Goal: Task Accomplishment & Management: Manage account settings

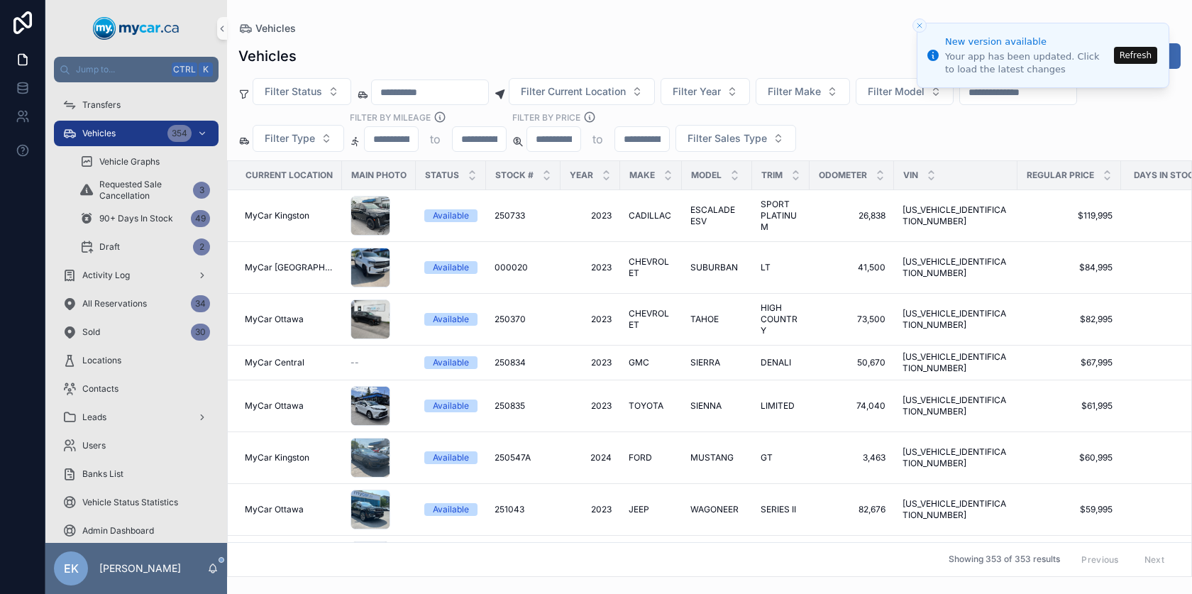
click at [439, 90] on input "scrollable content" at bounding box center [430, 92] width 116 height 20
paste input "**********"
type input "**********"
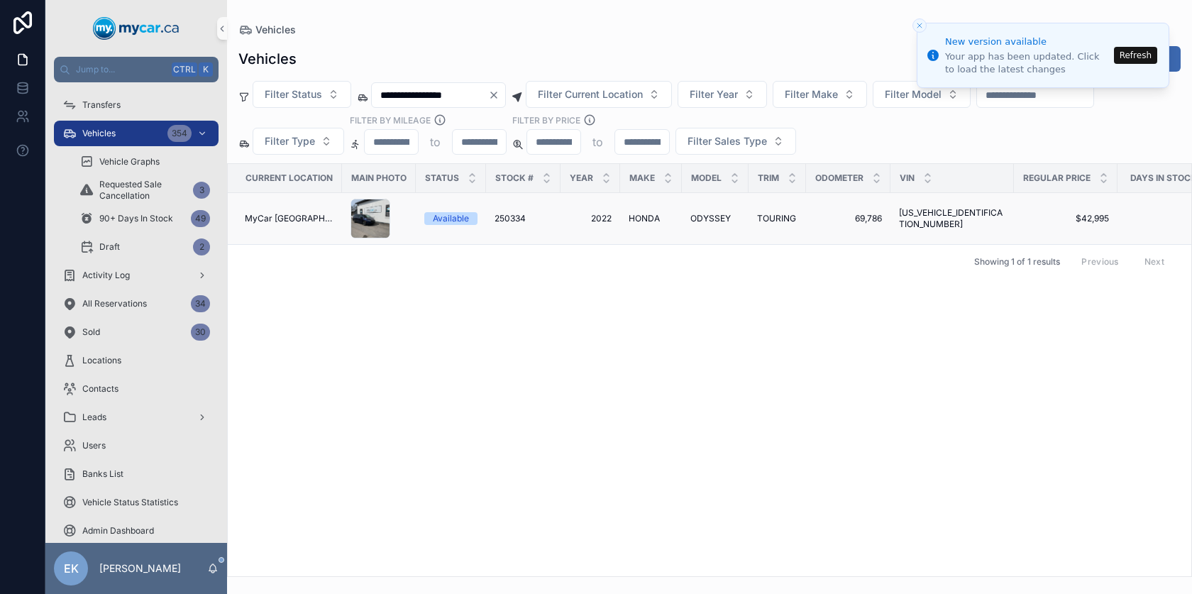
click at [511, 218] on span "250334" at bounding box center [509, 218] width 31 height 11
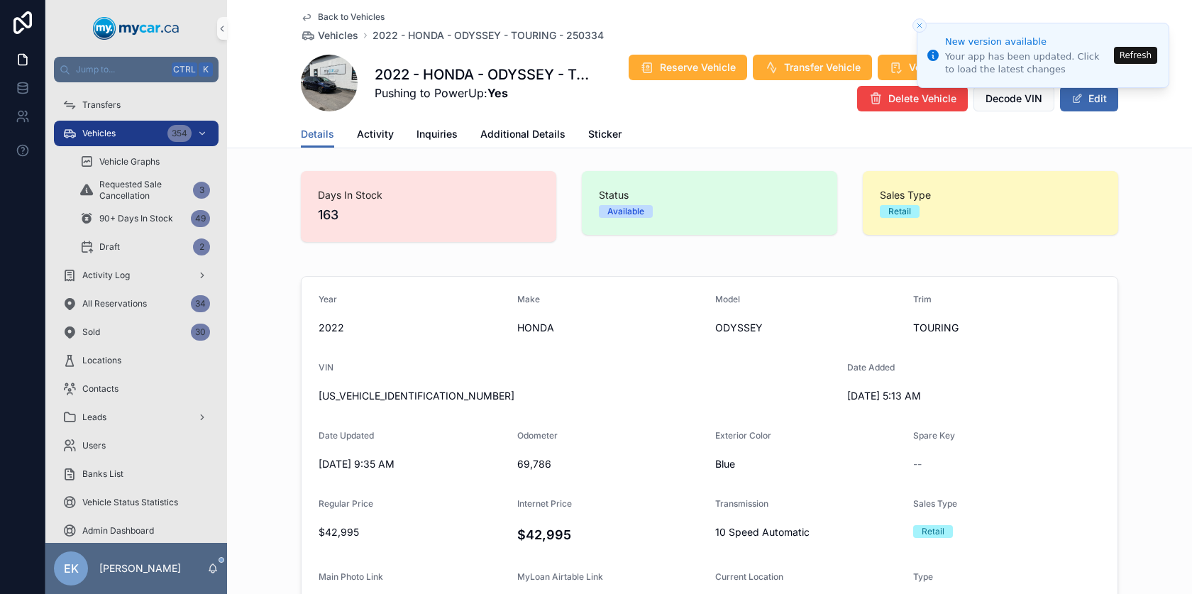
click at [1151, 56] on button "Refresh" at bounding box center [1135, 55] width 43 height 17
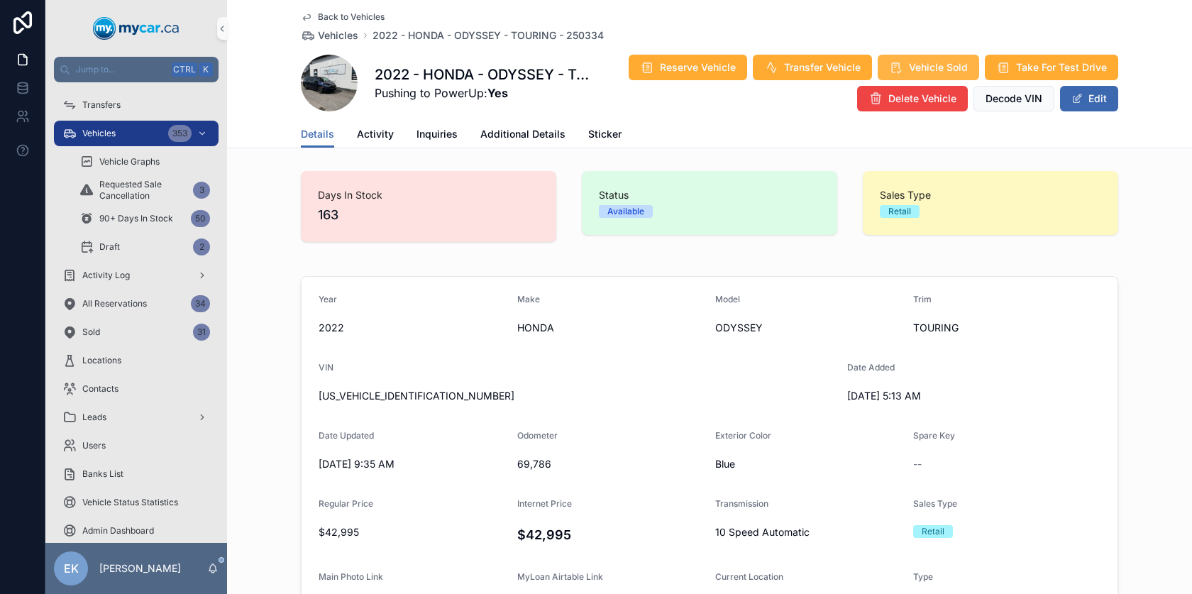
click at [934, 73] on span "Vehicle Sold" at bounding box center [938, 67] width 59 height 14
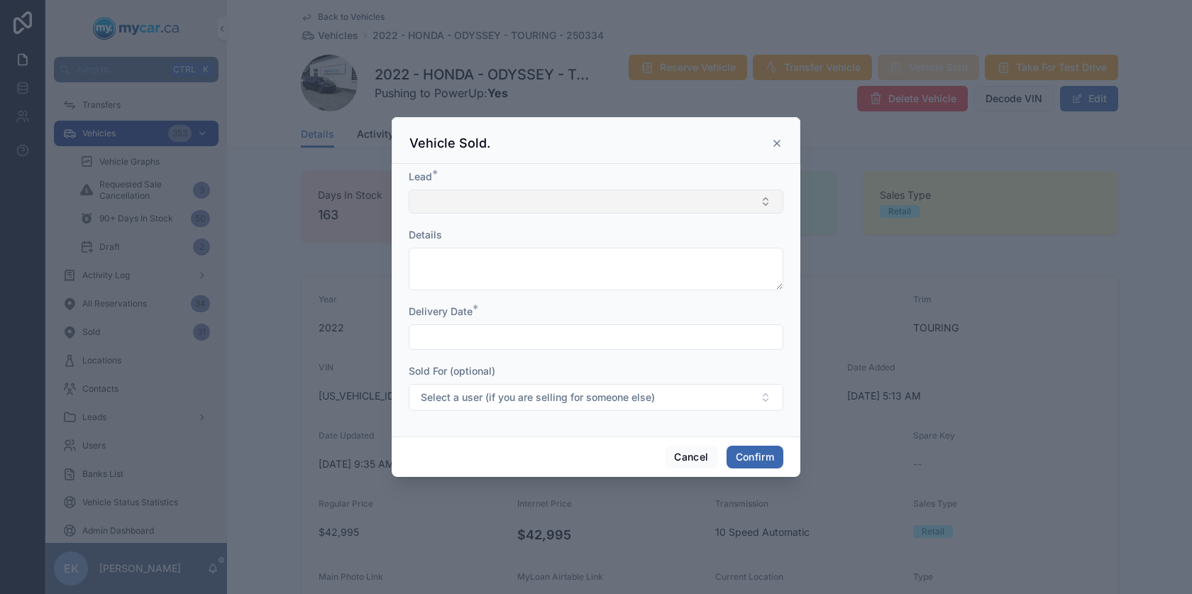
click at [521, 204] on button "Select Button" at bounding box center [596, 201] width 375 height 24
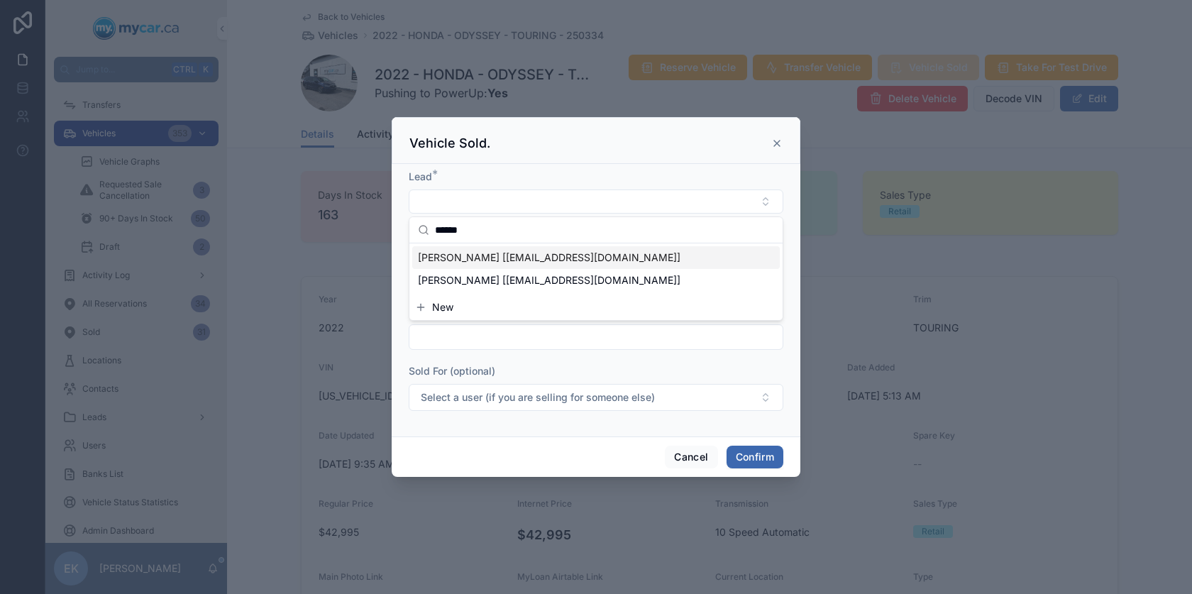
type input "******"
click at [501, 260] on span "JUSTEN GRIFFITHS [meschars123@gmail.com]" at bounding box center [549, 257] width 262 height 14
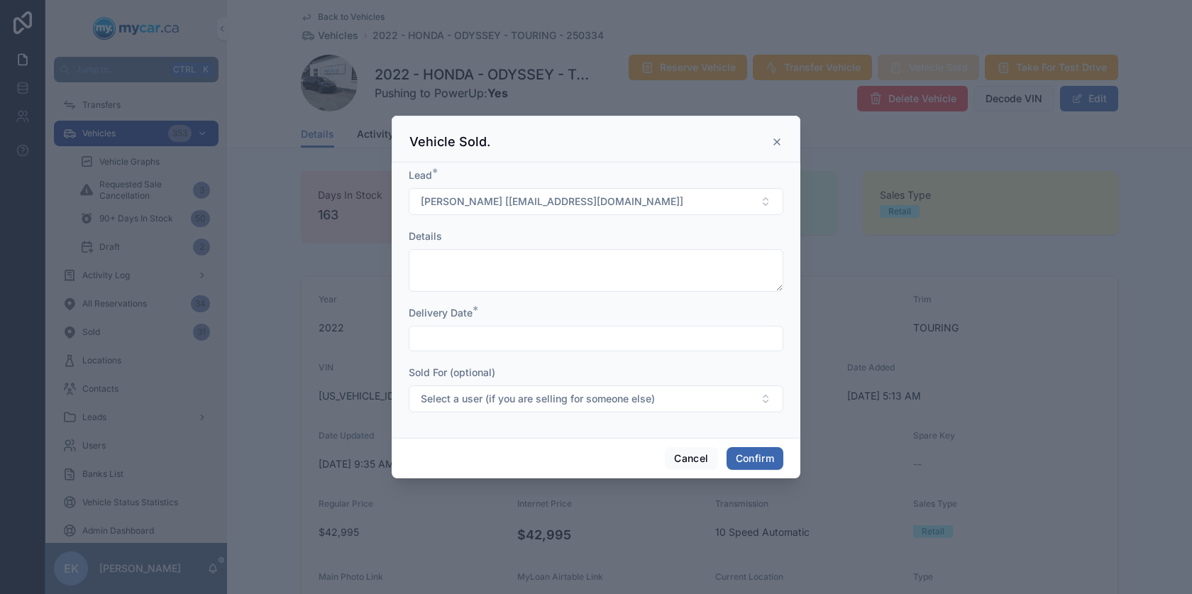
click at [477, 344] on input "text" at bounding box center [595, 338] width 373 height 20
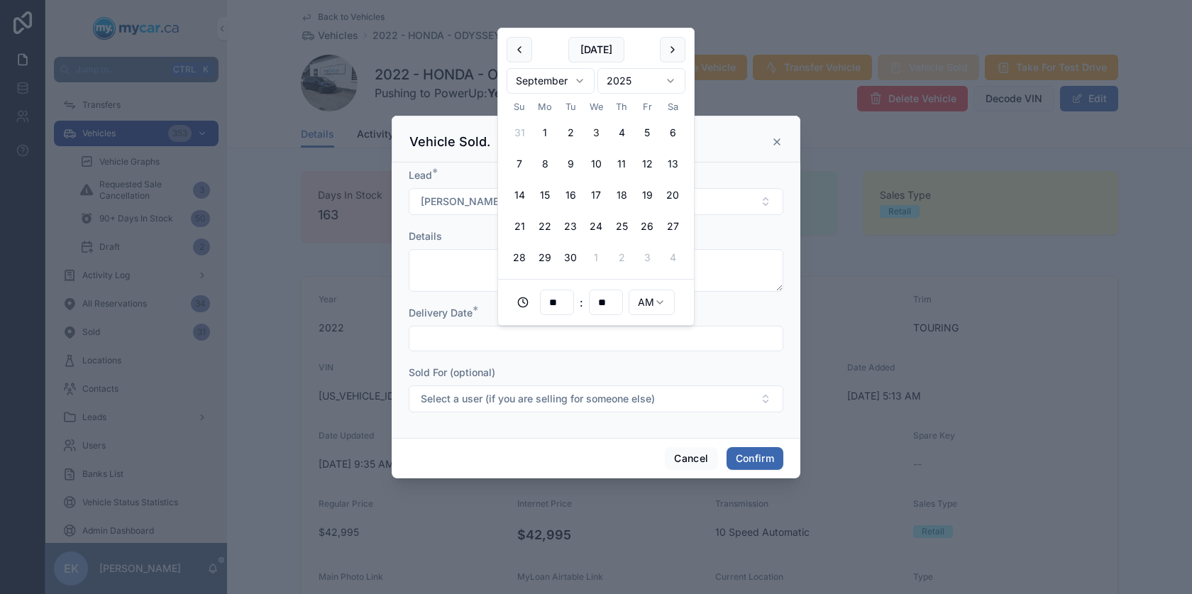
click at [594, 131] on button "3" at bounding box center [596, 133] width 26 height 26
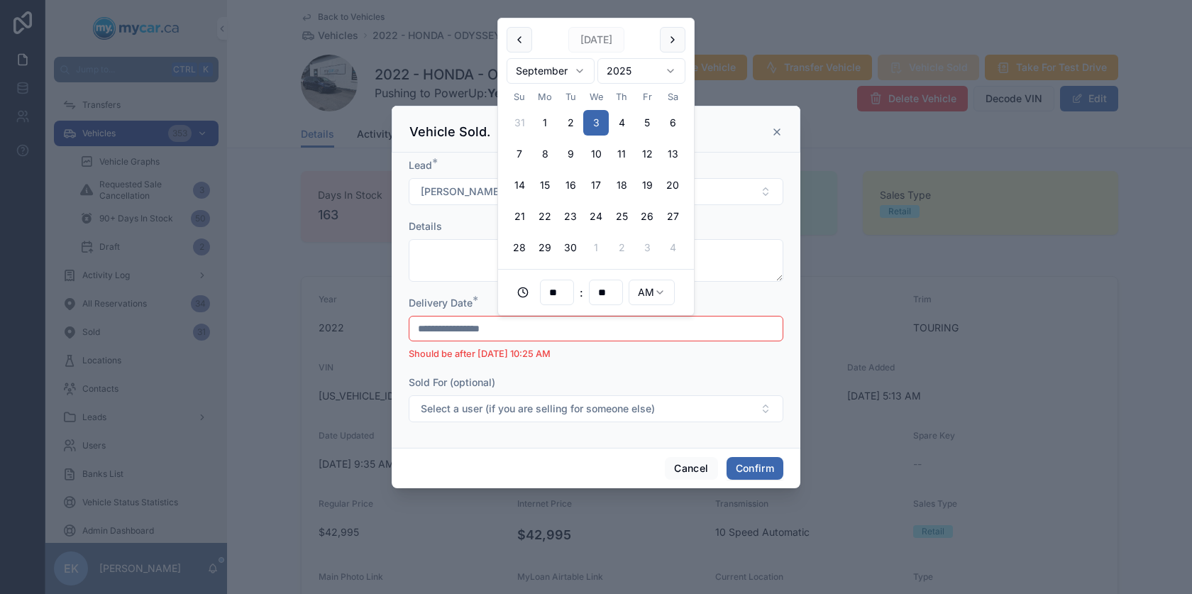
click at [663, 291] on html "Jump to... Ctrl K Transfers Vehicles 353 Vehicle Graphs Requested Sale Cancella…" at bounding box center [596, 297] width 1192 height 594
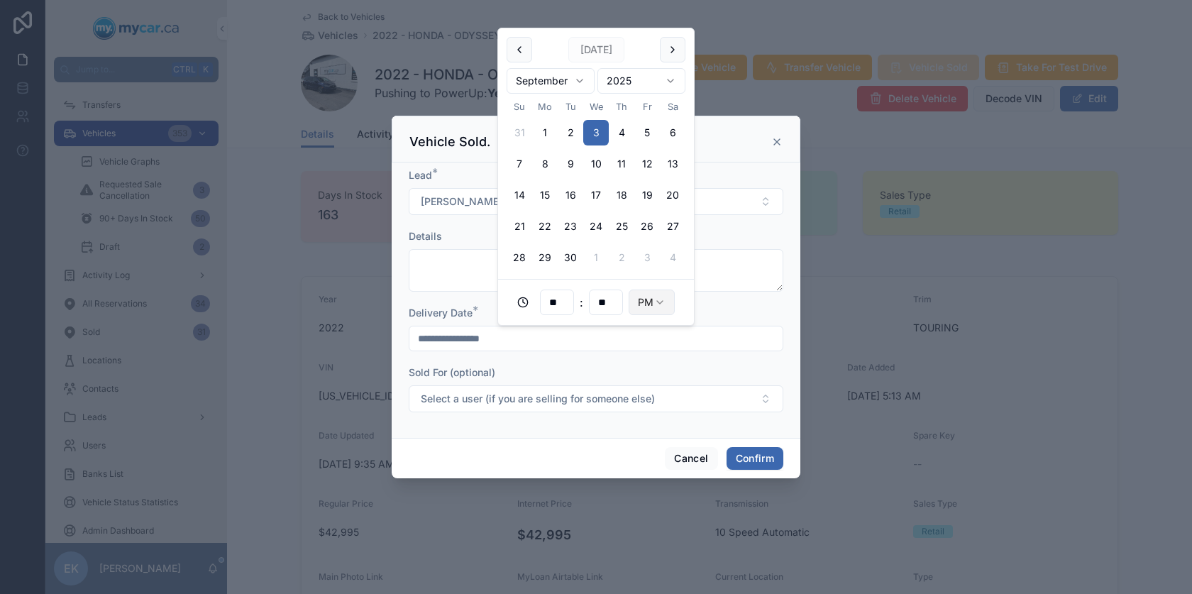
type input "**********"
click at [750, 458] on button "Confirm" at bounding box center [754, 458] width 57 height 23
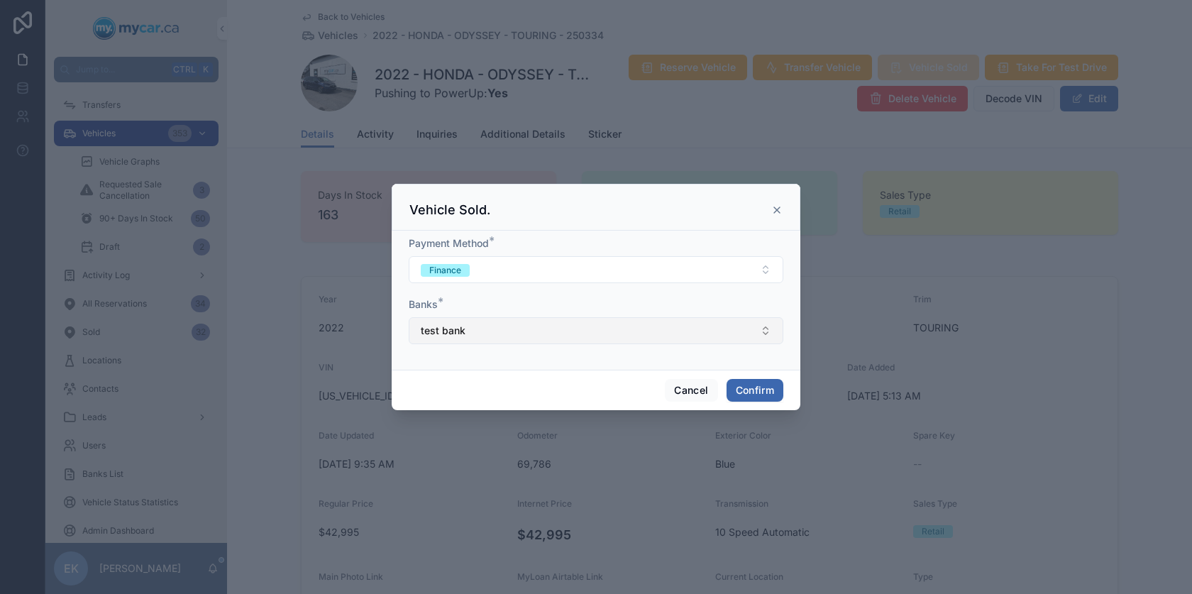
click at [484, 338] on button "test bank" at bounding box center [596, 330] width 375 height 27
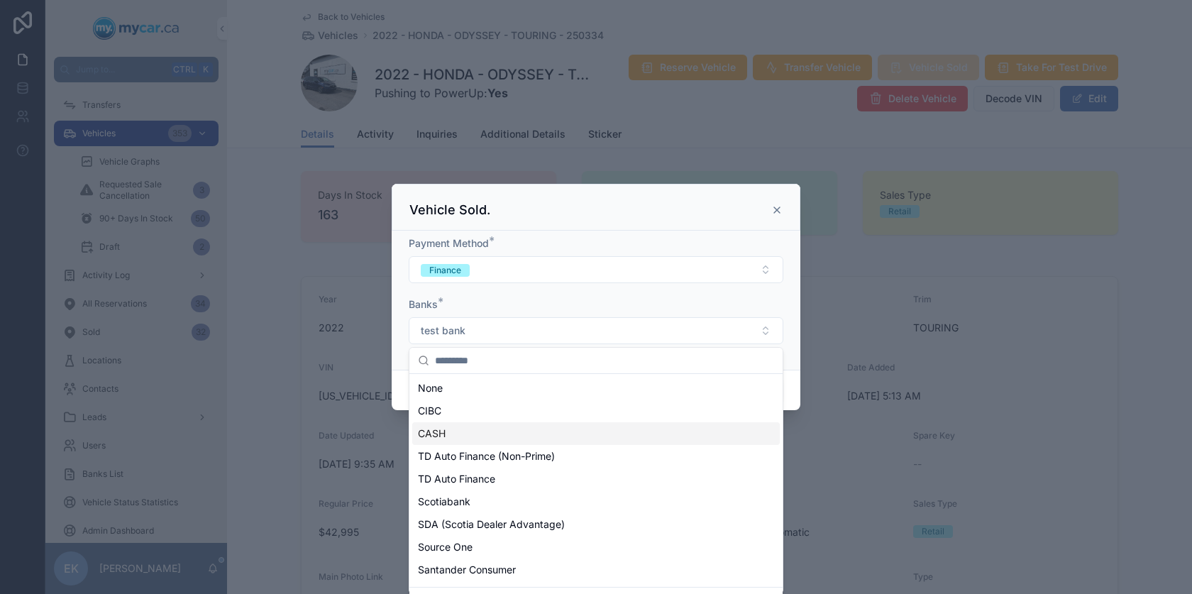
click at [433, 429] on span "CASH" at bounding box center [432, 433] width 28 height 14
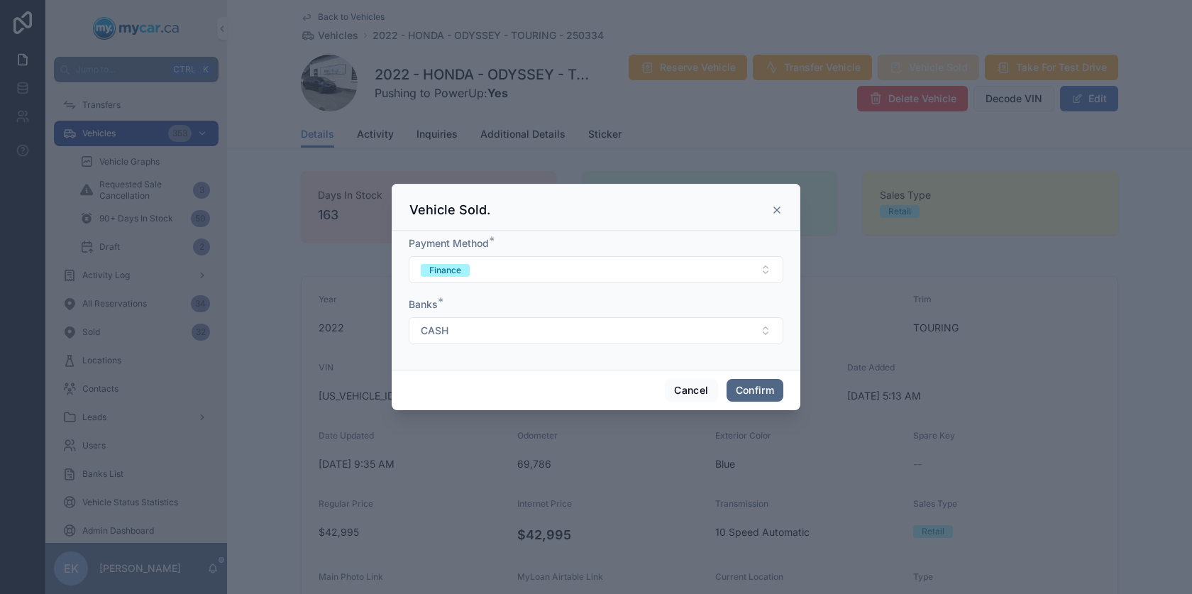
click at [770, 388] on button "Confirm" at bounding box center [754, 390] width 57 height 23
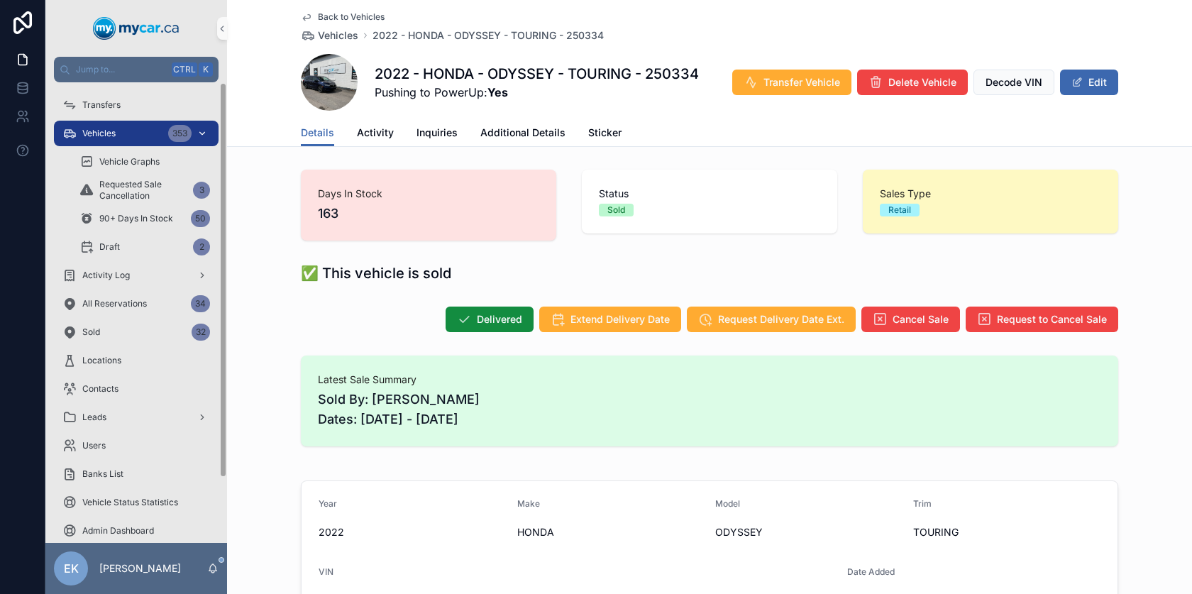
click at [97, 135] on span "Vehicles" at bounding box center [98, 133] width 33 height 11
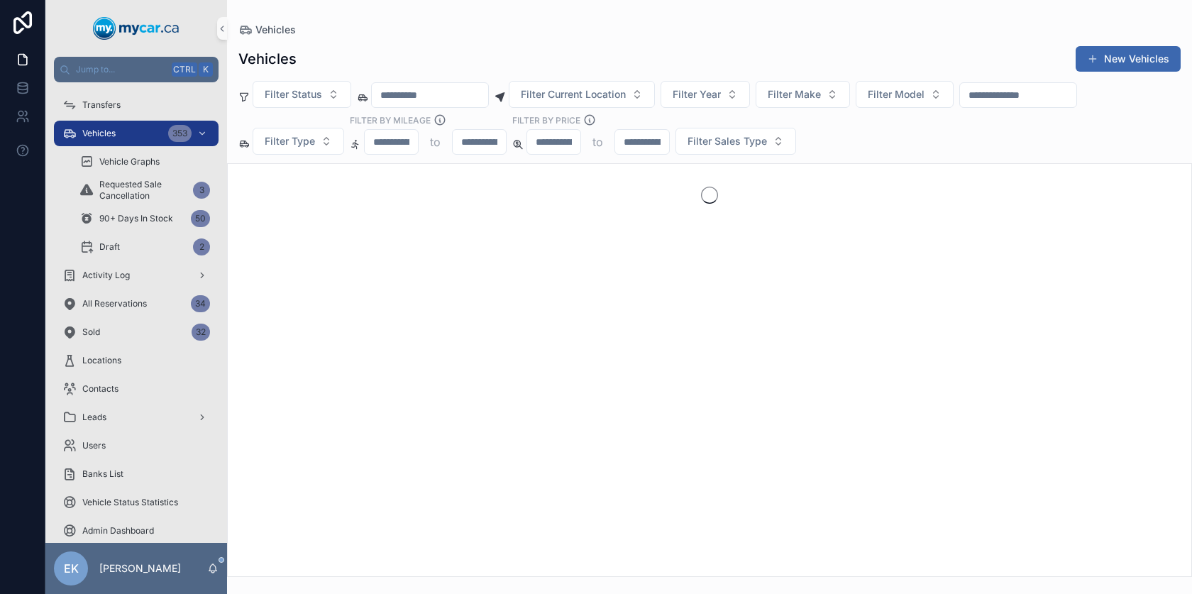
click at [416, 95] on input "scrollable content" at bounding box center [430, 95] width 116 height 20
paste input "**********"
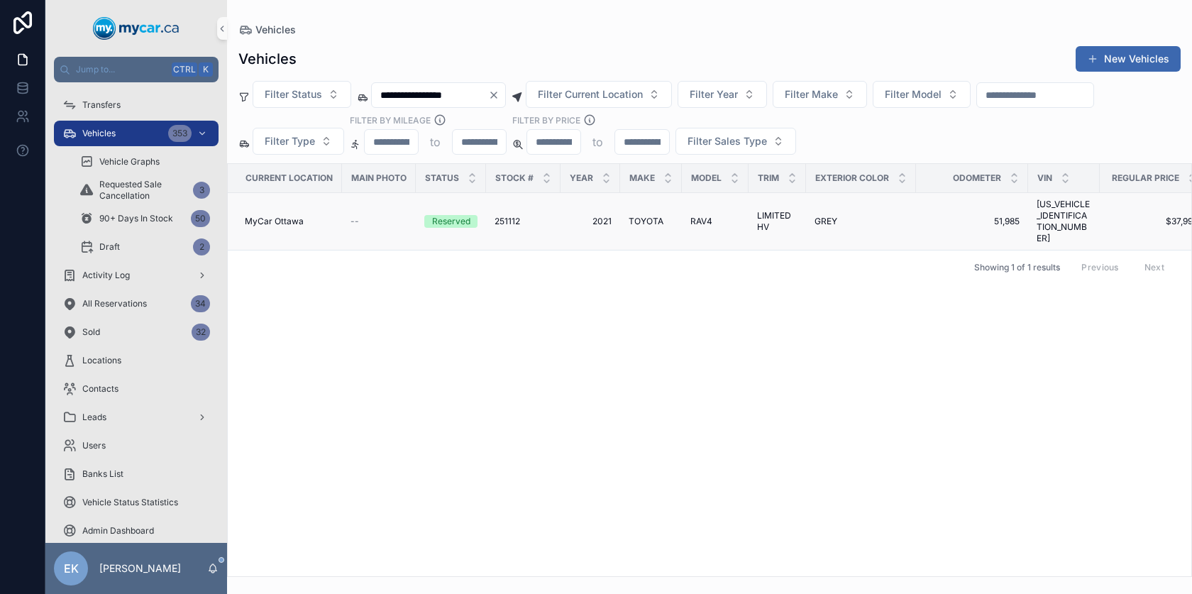
type input "**********"
click at [645, 216] on span "TOYOTA" at bounding box center [645, 221] width 35 height 11
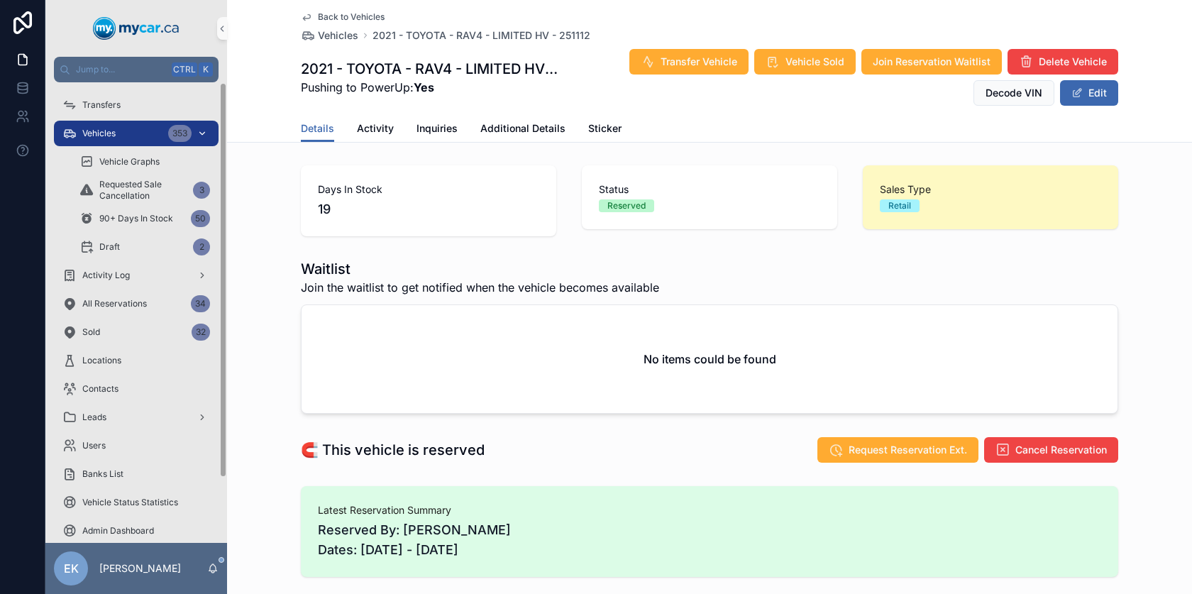
click at [98, 137] on span "Vehicles" at bounding box center [98, 133] width 33 height 11
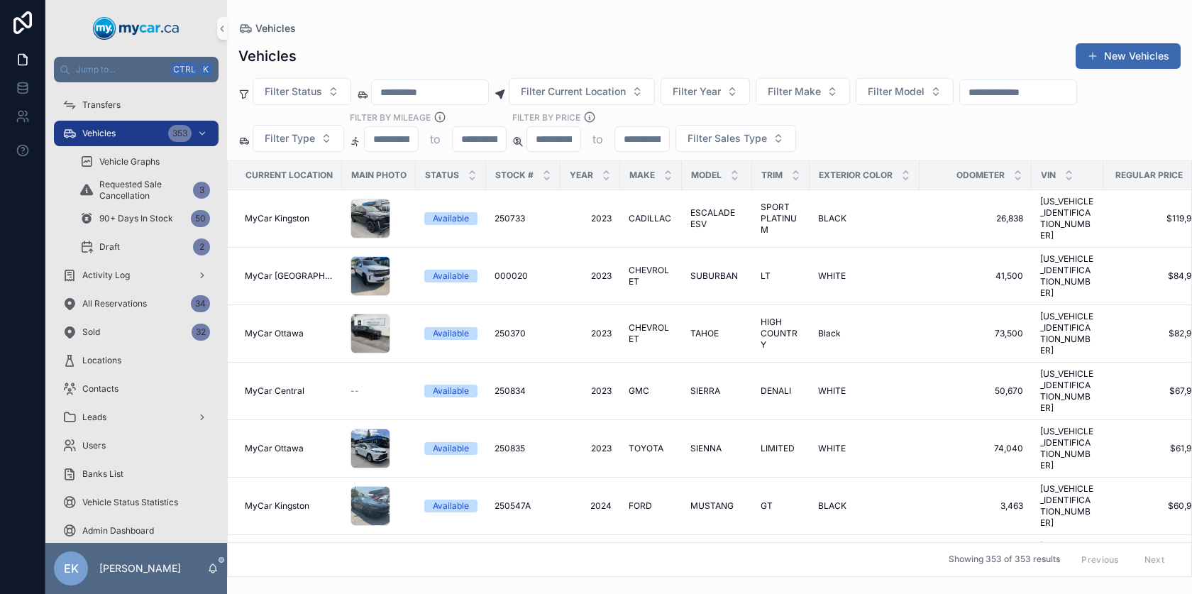
click at [438, 93] on input "scrollable content" at bounding box center [430, 92] width 116 height 20
paste input "**********"
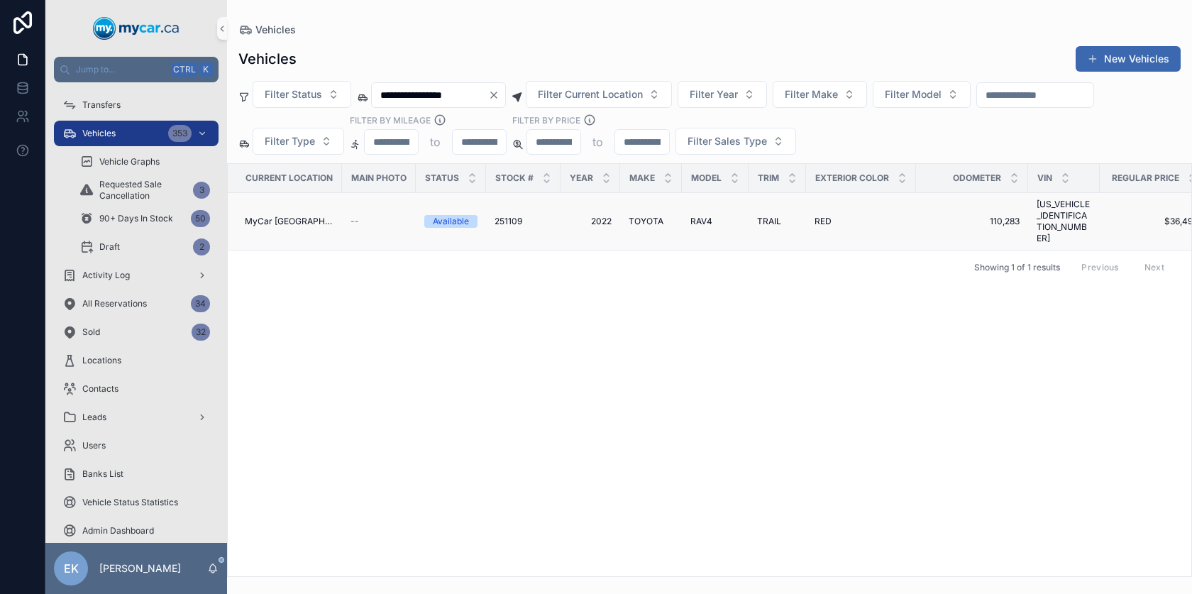
type input "**********"
click at [600, 216] on td "2022 2022" at bounding box center [590, 221] width 60 height 57
click at [600, 216] on span "2022" at bounding box center [590, 221] width 43 height 11
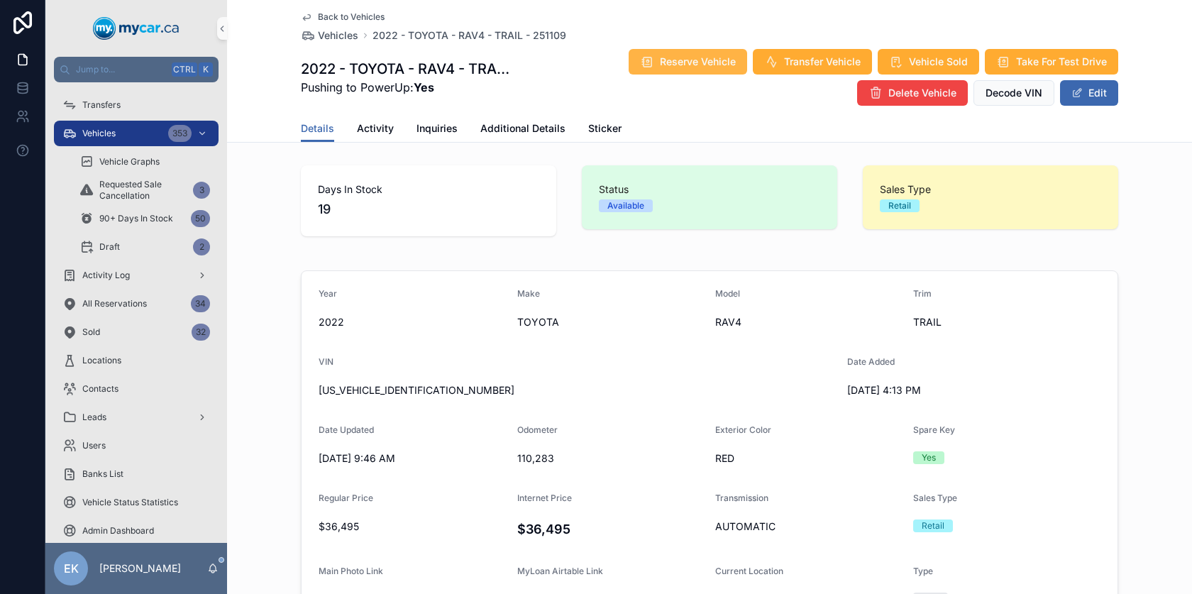
click at [683, 61] on span "Reserve Vehicle" at bounding box center [698, 62] width 76 height 14
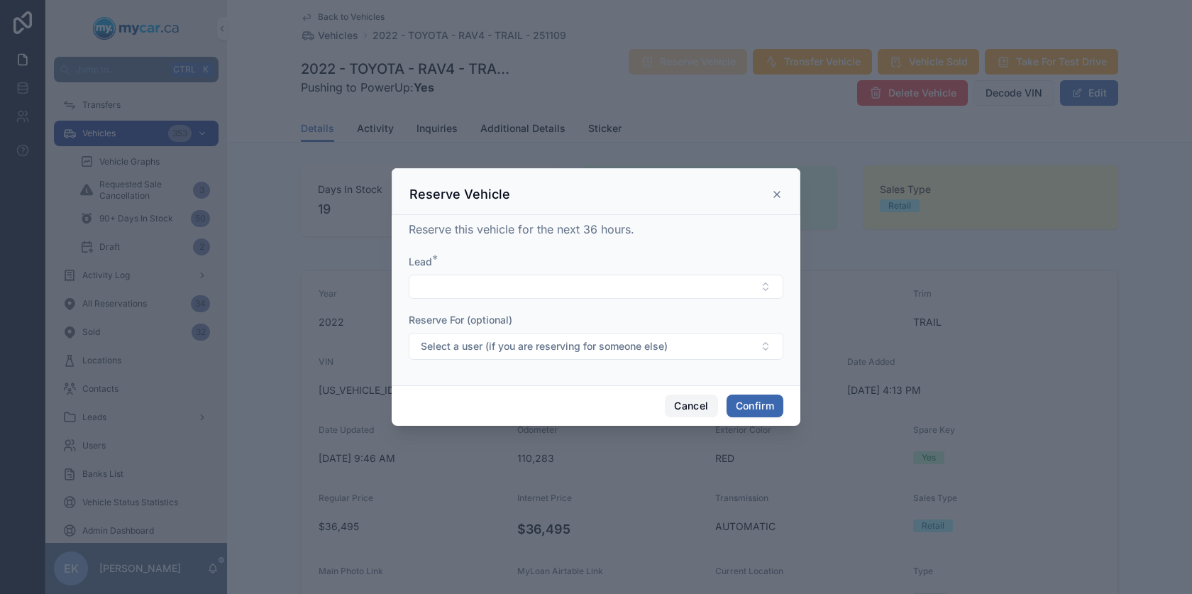
click at [684, 406] on button "Cancel" at bounding box center [691, 405] width 52 height 23
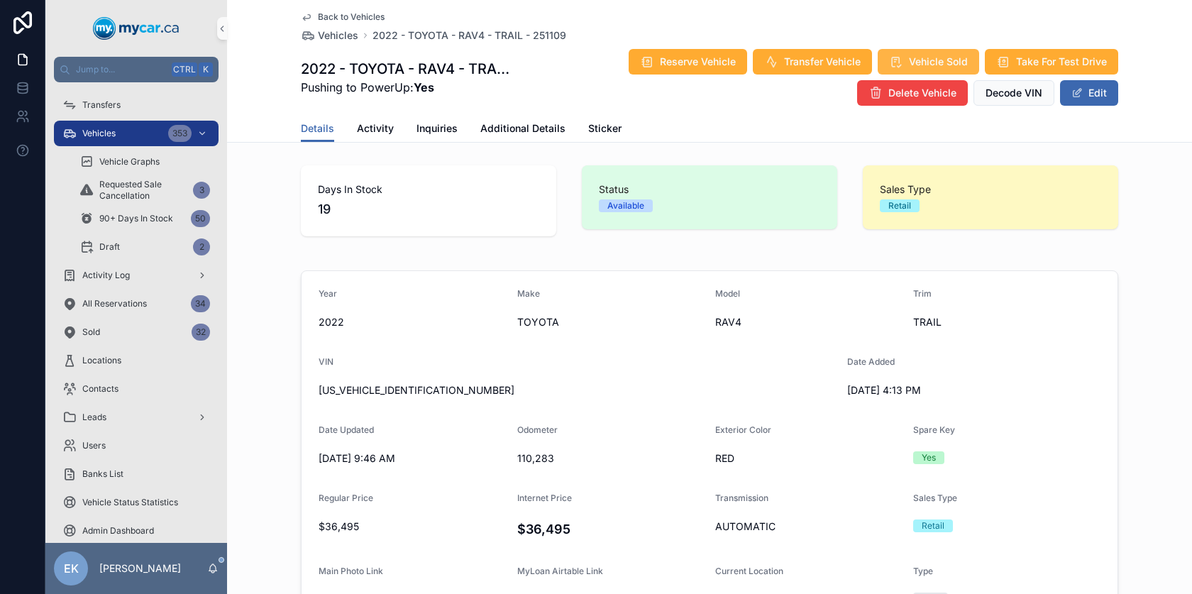
click at [916, 55] on span "Vehicle Sold" at bounding box center [938, 62] width 59 height 14
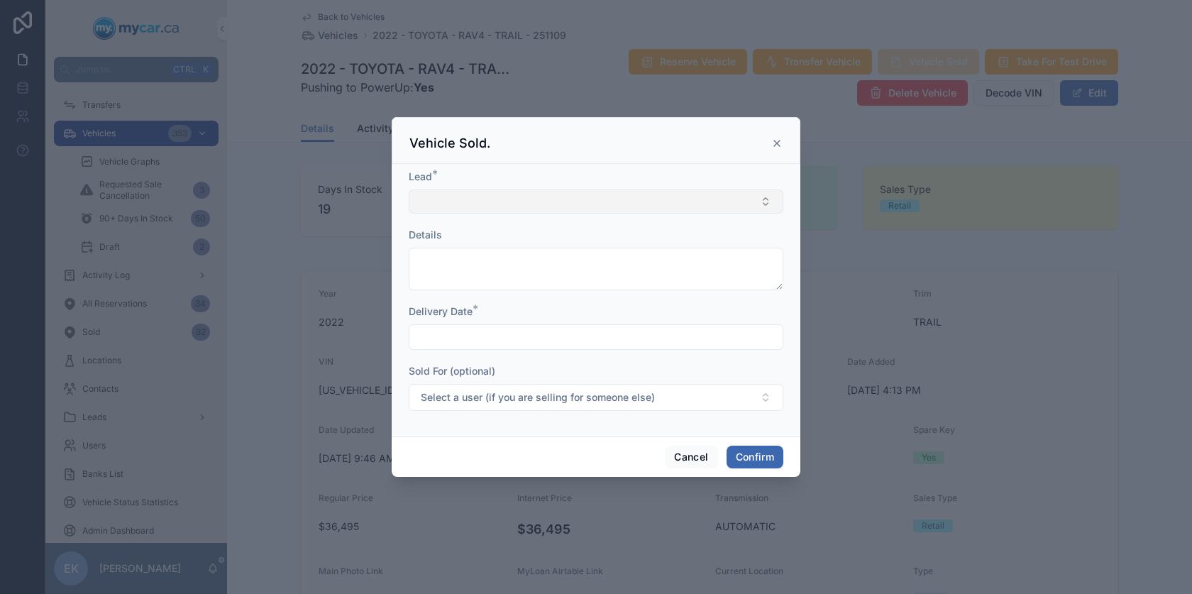
click at [478, 201] on button "Select Button" at bounding box center [596, 201] width 375 height 24
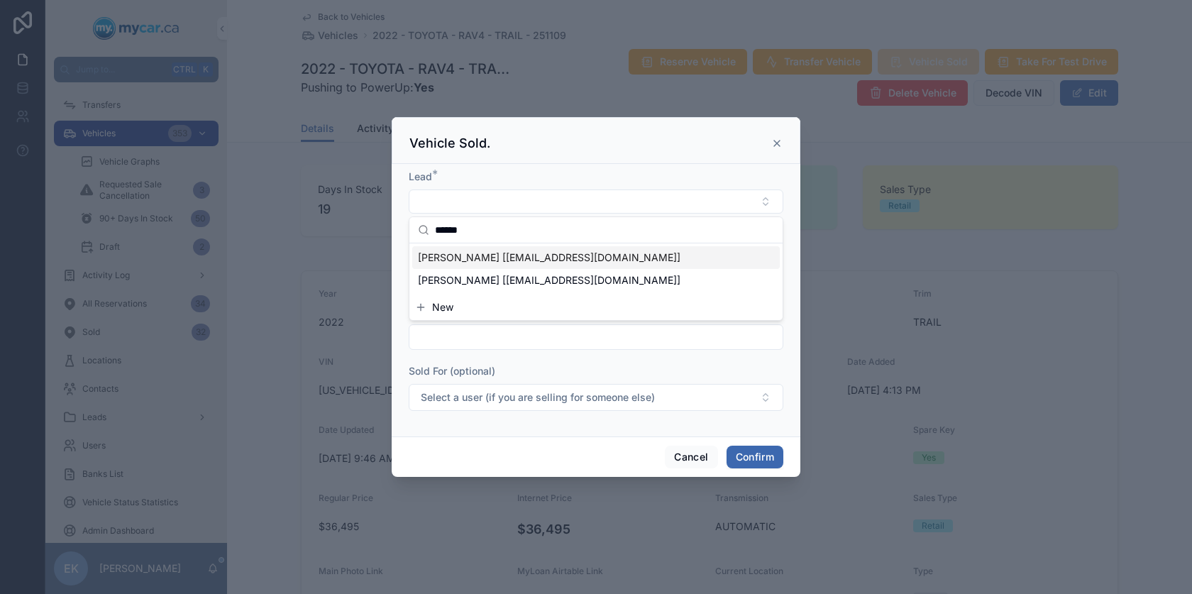
type input "******"
click at [473, 255] on span "JUSTEN GRIFFITHS [meschars123@gmail.com]" at bounding box center [549, 257] width 262 height 14
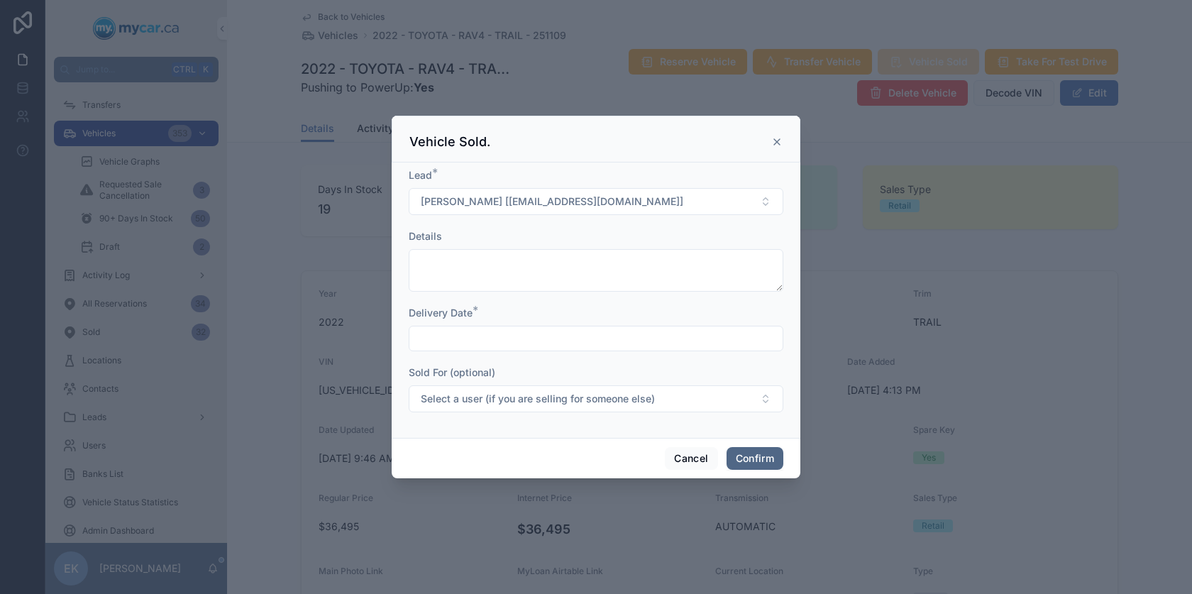
click at [744, 462] on button "Confirm" at bounding box center [754, 458] width 57 height 23
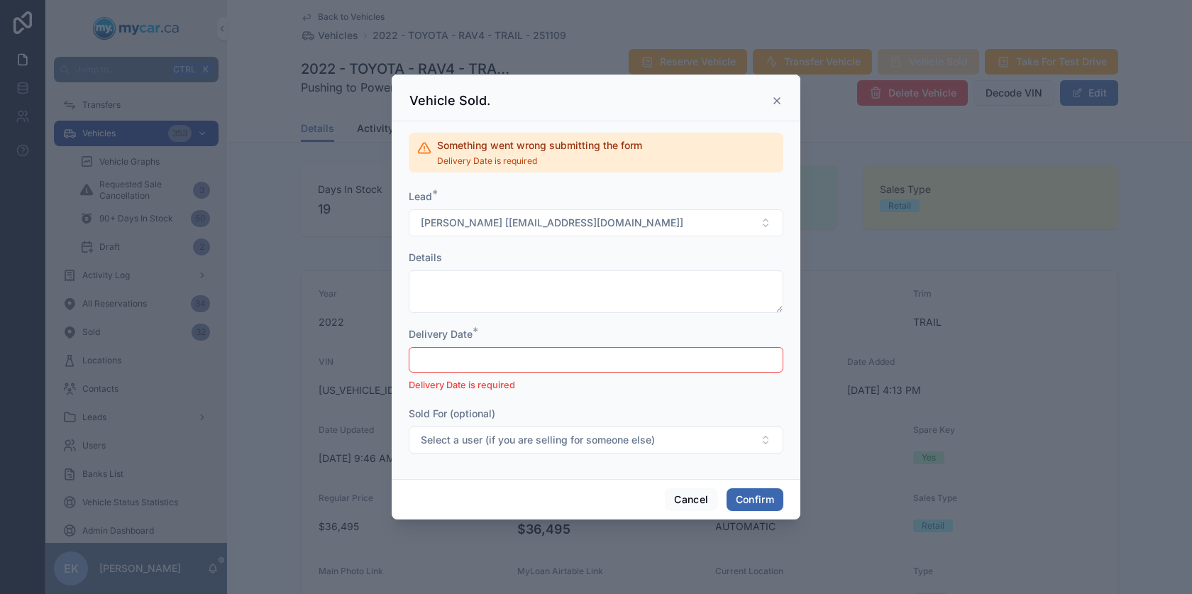
click at [514, 353] on input "text" at bounding box center [595, 360] width 373 height 20
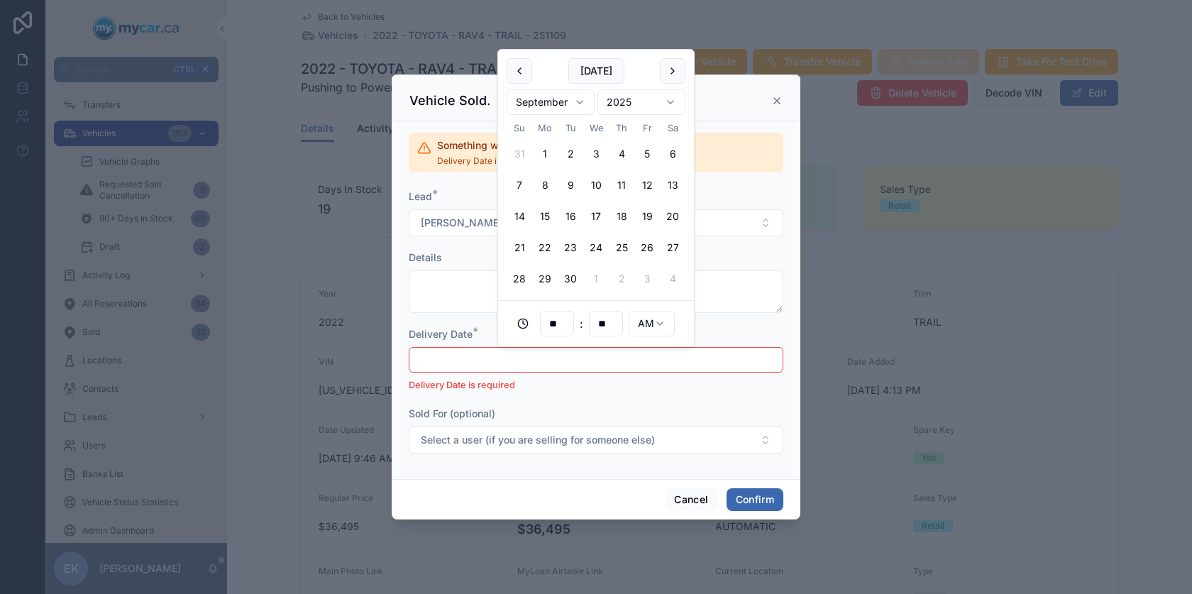
click at [597, 152] on button "3" at bounding box center [596, 154] width 26 height 26
click at [661, 319] on html "Jump to... Ctrl K Transfers Vehicles 353 Vehicle Graphs Requested Sale Cancella…" at bounding box center [596, 297] width 1192 height 594
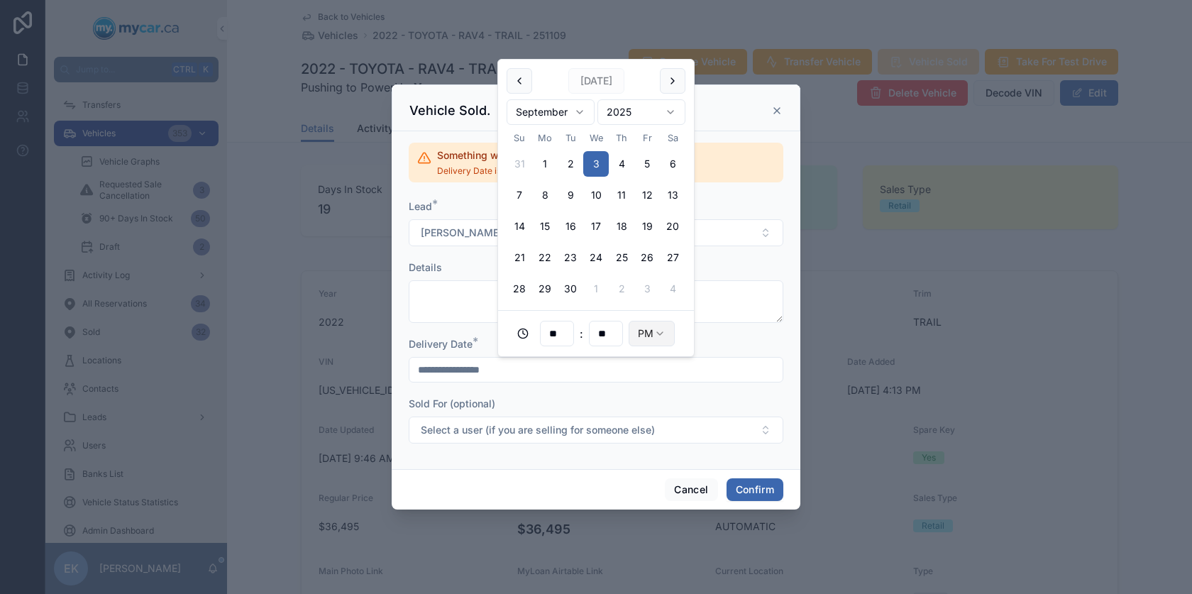
type input "**********"
click at [751, 492] on button "Confirm" at bounding box center [754, 489] width 57 height 23
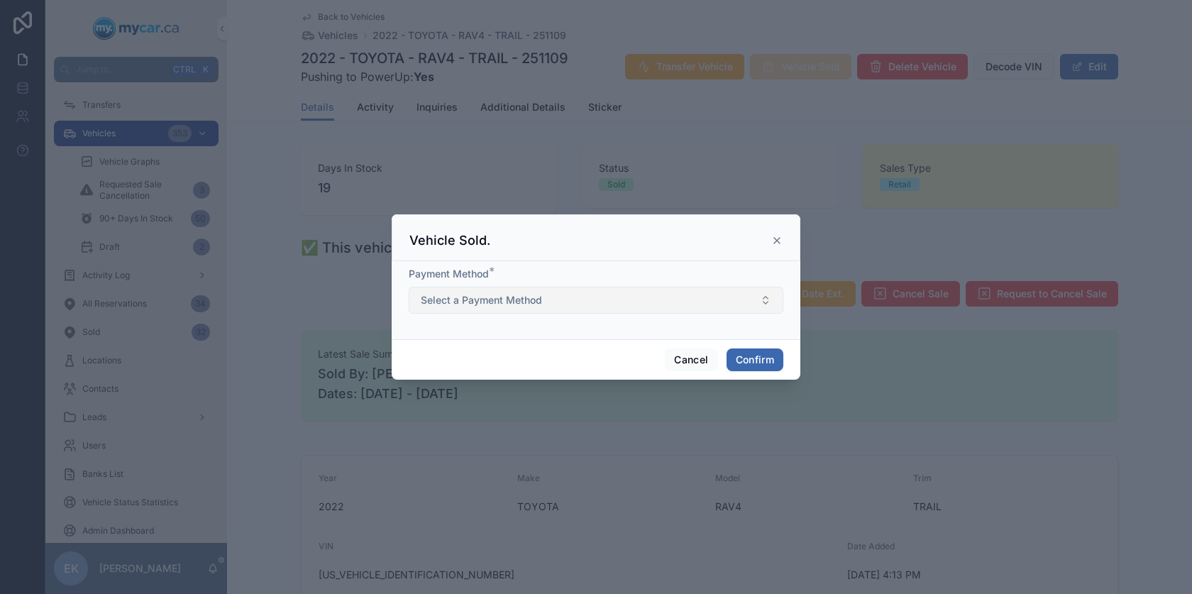
click at [553, 296] on button "Select a Payment Method" at bounding box center [596, 300] width 375 height 27
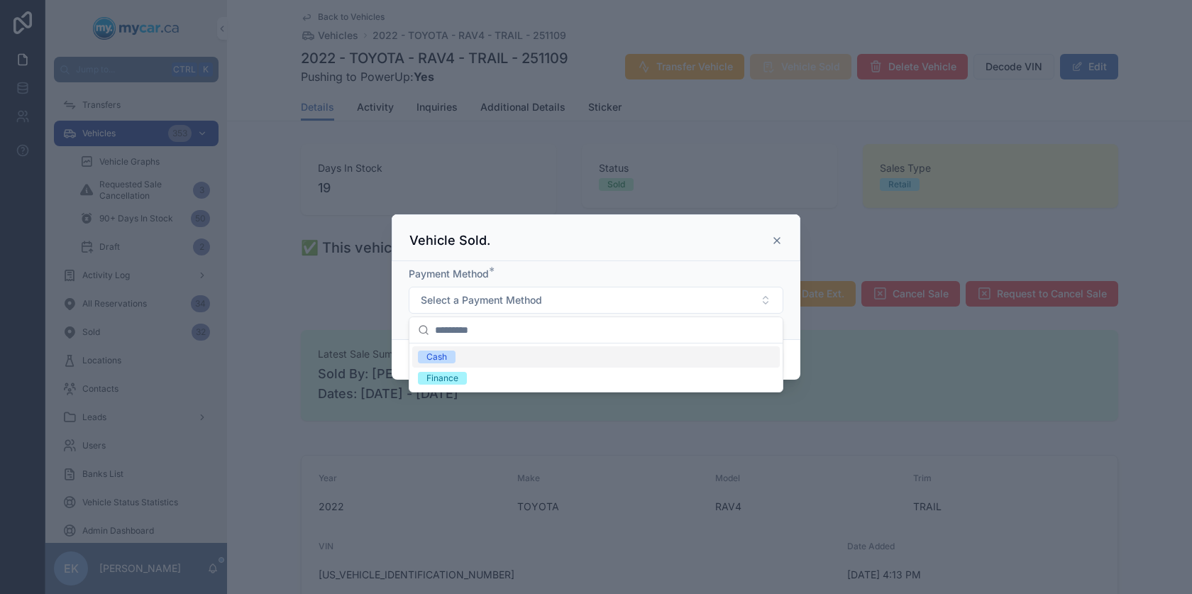
click at [433, 353] on div "Cash" at bounding box center [436, 356] width 21 height 13
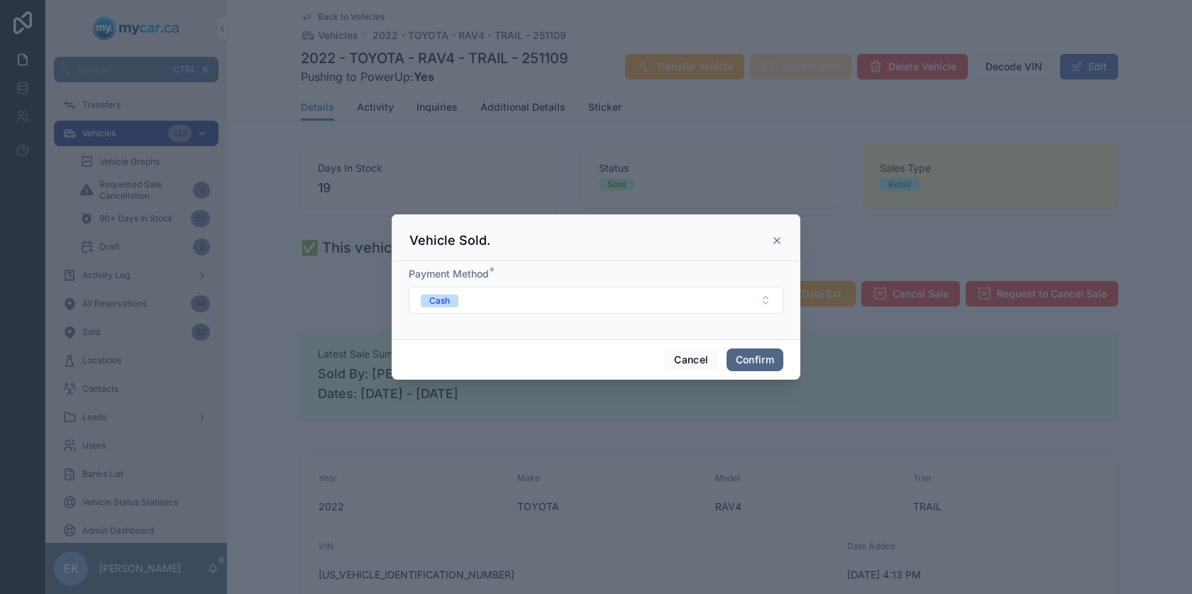
click at [761, 357] on button "Confirm" at bounding box center [754, 359] width 57 height 23
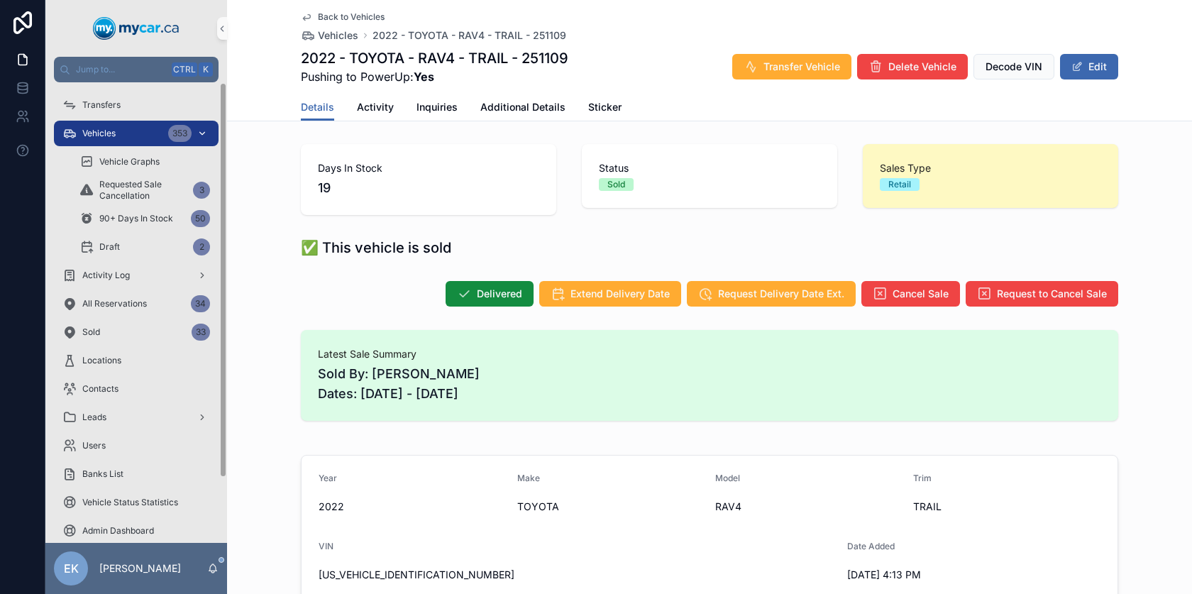
click at [115, 133] on span "Vehicles" at bounding box center [98, 133] width 33 height 11
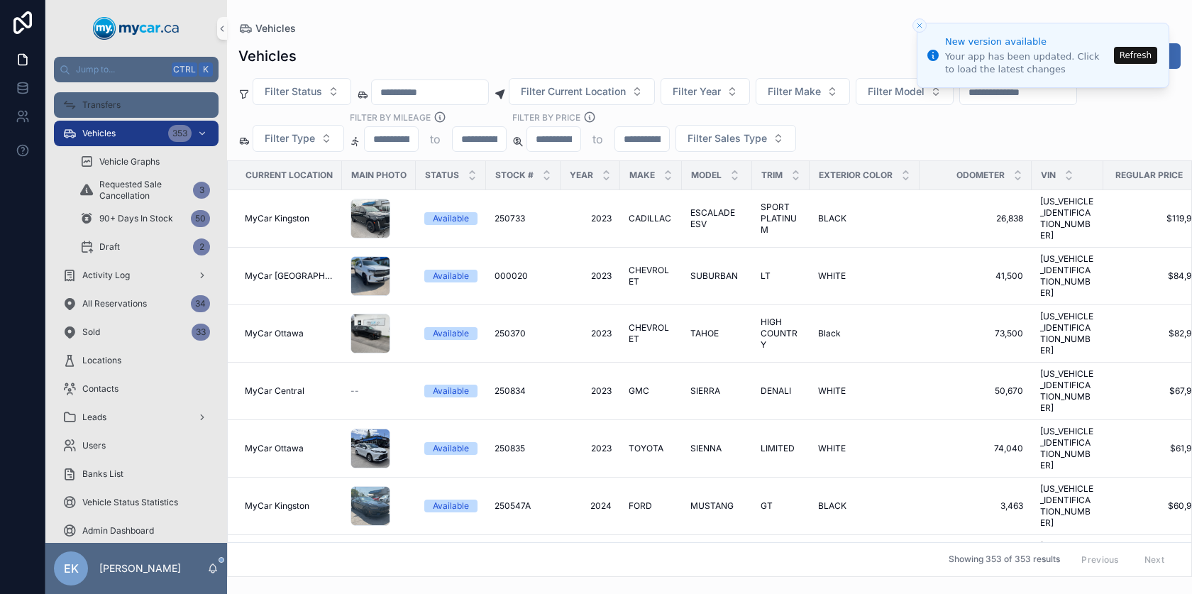
click at [128, 99] on div "Transfers" at bounding box center [136, 105] width 148 height 23
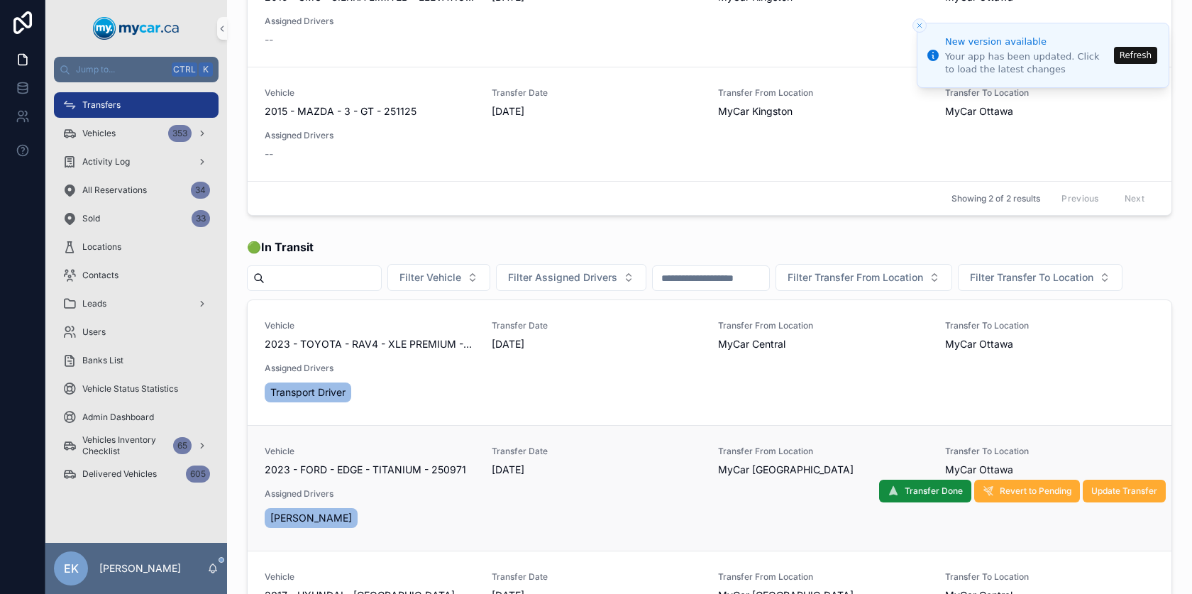
scroll to position [284, 0]
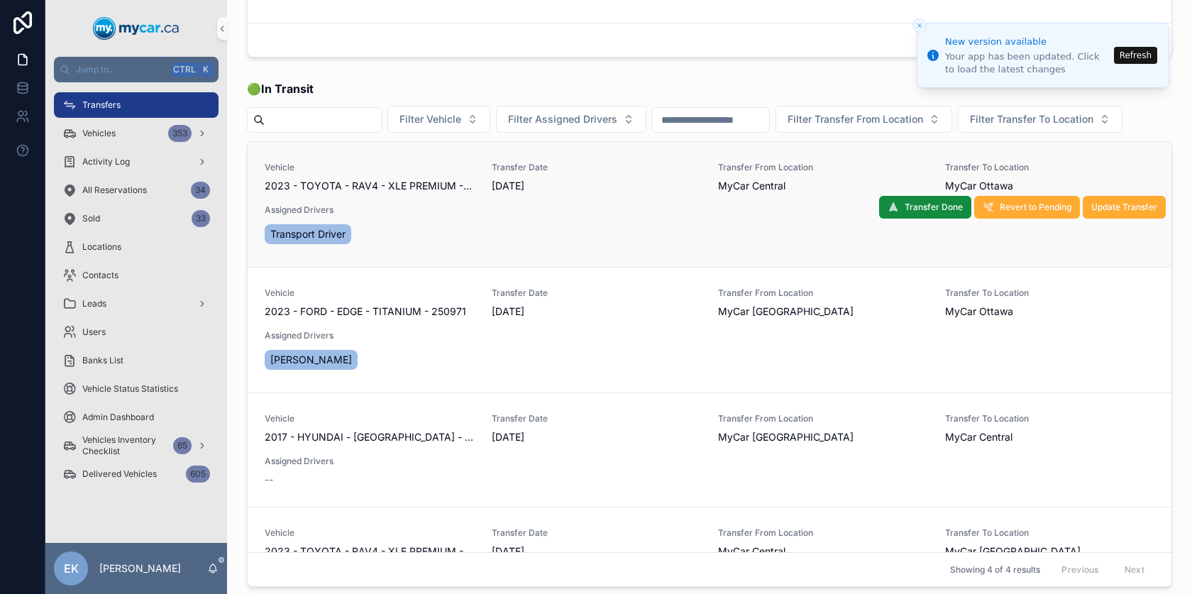
click at [403, 193] on span "2023 - TOYOTA - RAV4 - XLE PREMIUM - 251068" at bounding box center [370, 186] width 210 height 14
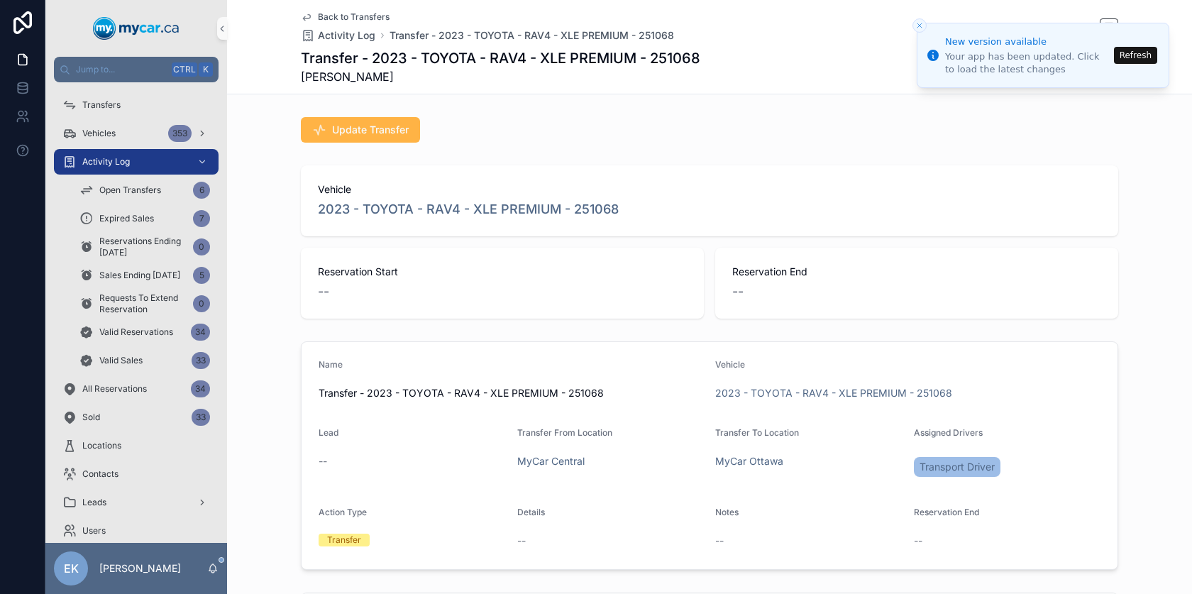
click at [365, 132] on span "Update Transfer" at bounding box center [370, 130] width 77 height 14
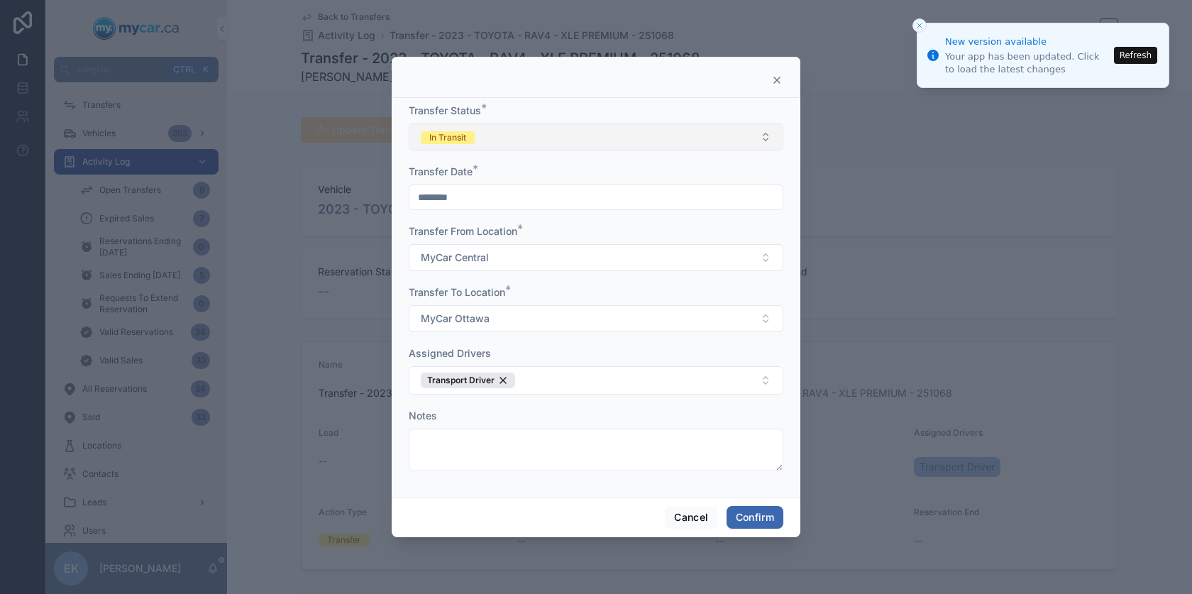
click at [482, 138] on button "In Transit" at bounding box center [596, 136] width 375 height 27
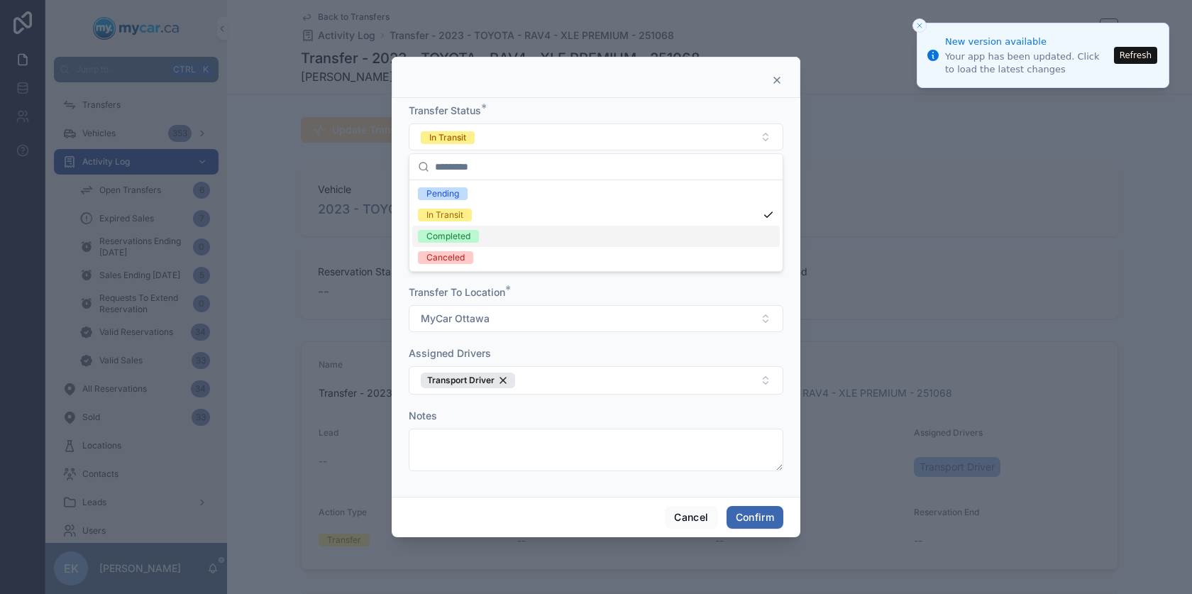
click at [475, 235] on span "Completed" at bounding box center [448, 236] width 61 height 13
click at [747, 516] on button "Confirm" at bounding box center [754, 517] width 57 height 23
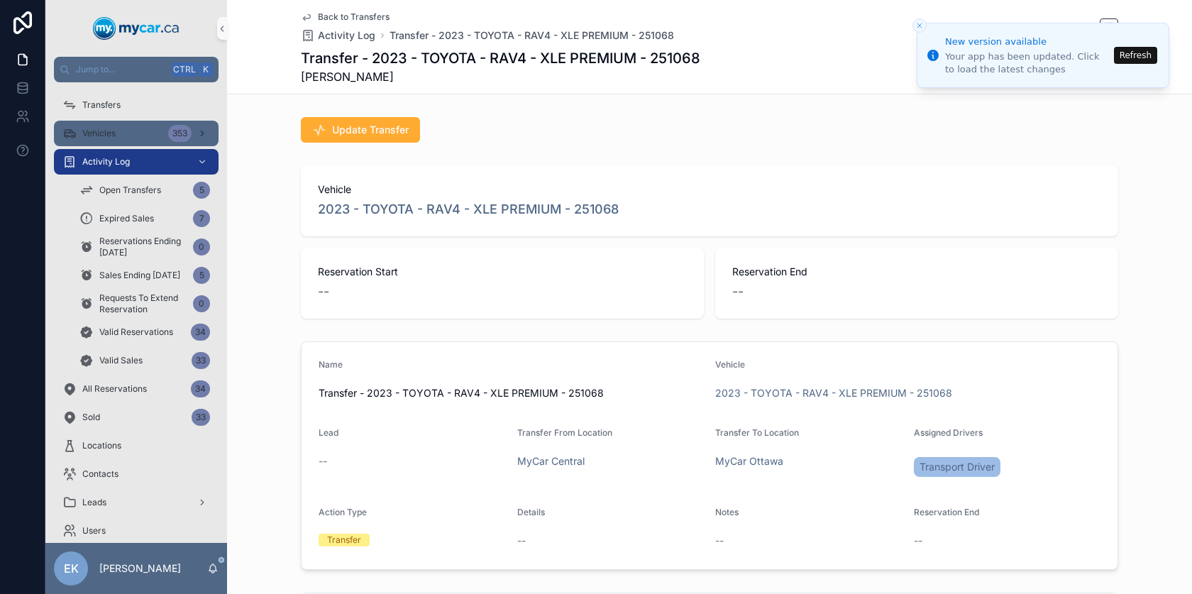
click at [93, 135] on span "Vehicles" at bounding box center [98, 133] width 33 height 11
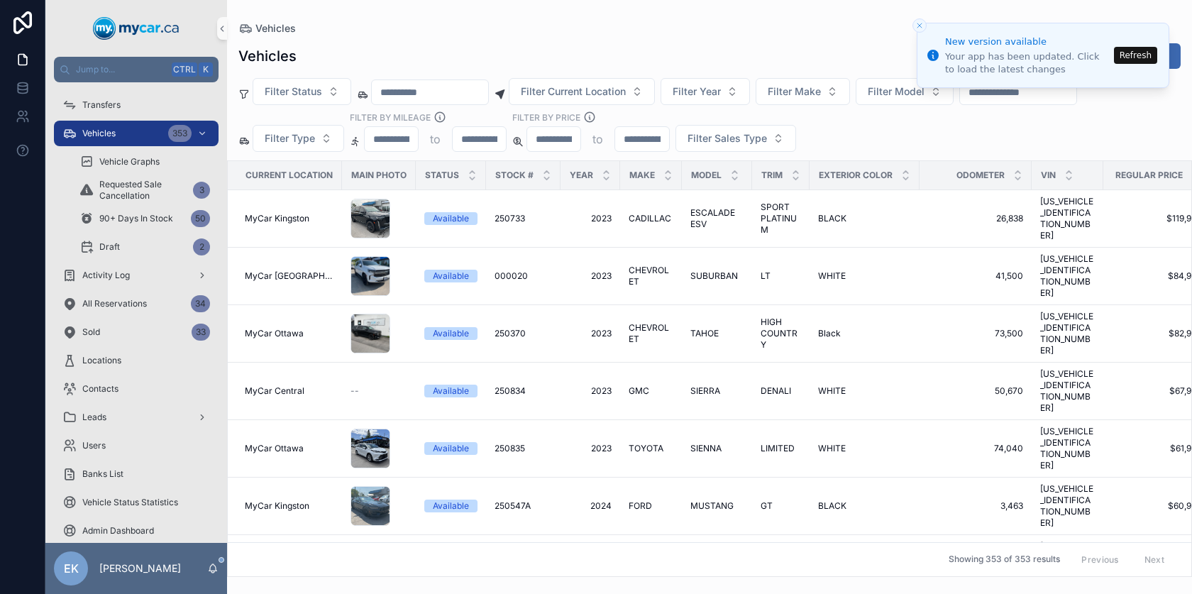
click at [1135, 52] on button "Refresh" at bounding box center [1135, 55] width 43 height 17
click at [1133, 55] on button "Refresh" at bounding box center [1135, 55] width 43 height 17
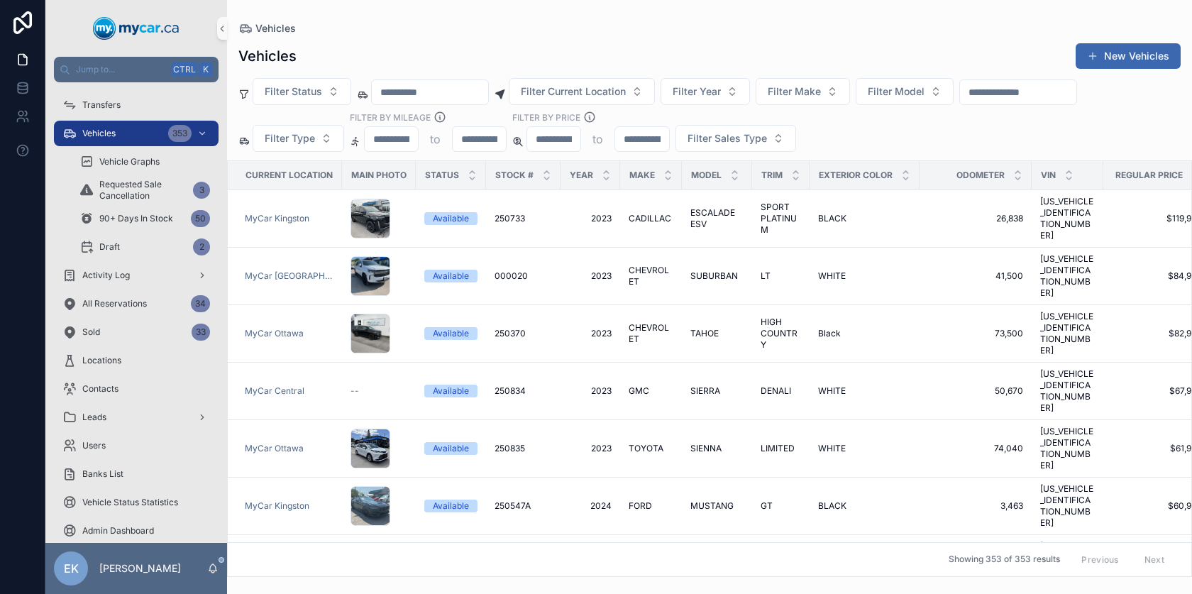
click at [1037, 95] on input "scrollable content" at bounding box center [1018, 92] width 116 height 20
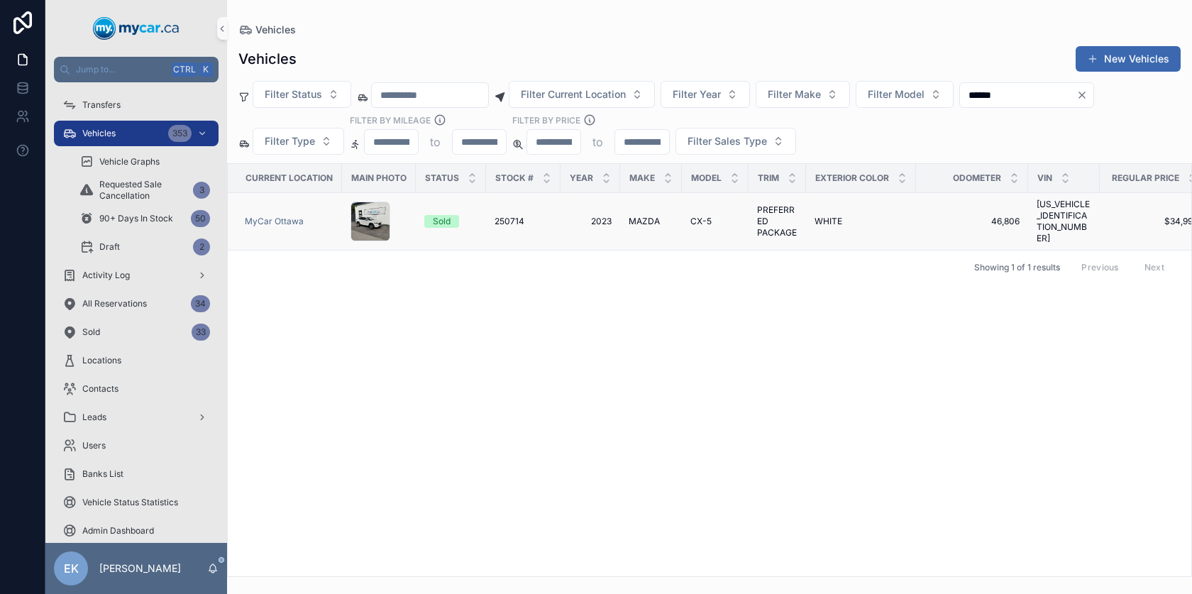
type input "******"
click at [637, 216] on span "MAZDA" at bounding box center [643, 221] width 31 height 11
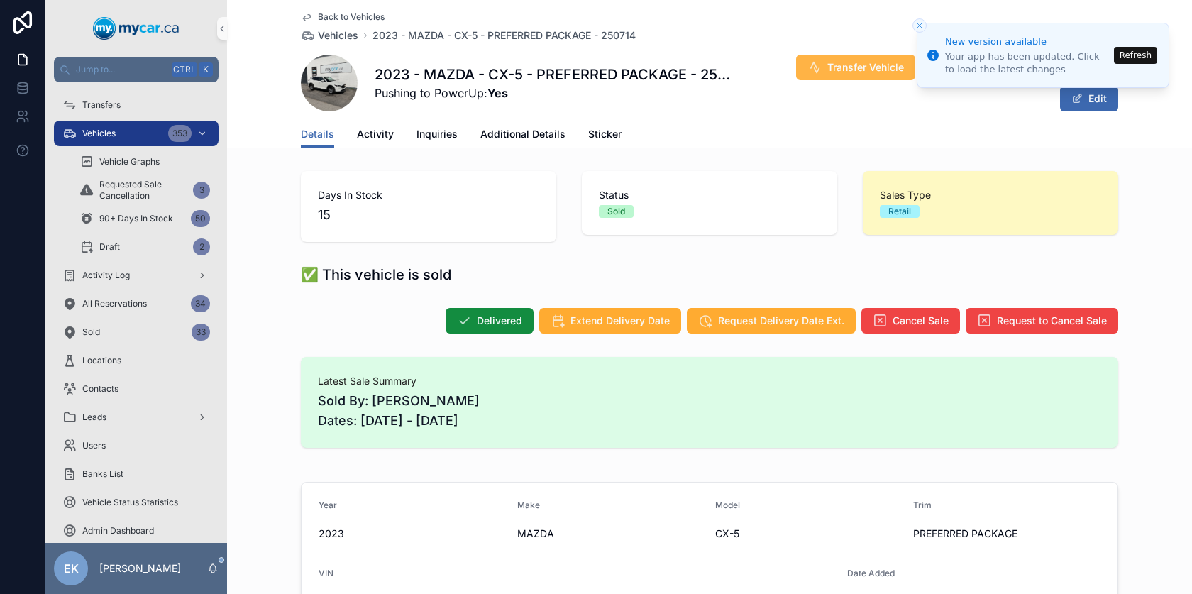
click at [860, 60] on button "Transfer Vehicle" at bounding box center [855, 68] width 119 height 26
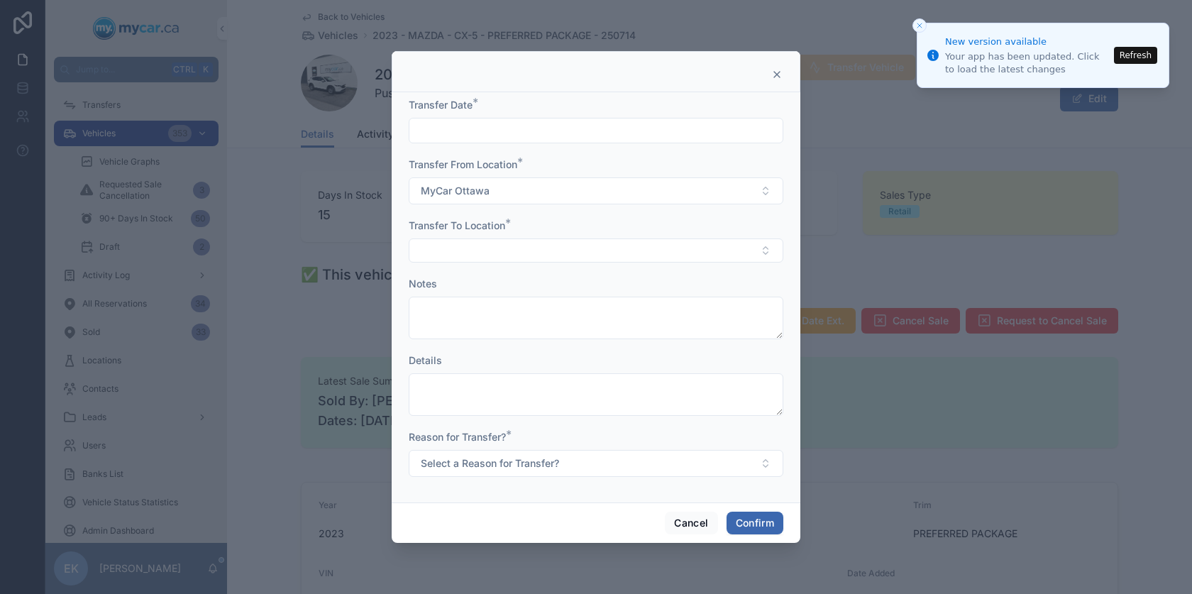
click at [587, 135] on input "text" at bounding box center [595, 131] width 373 height 20
click at [597, 250] on button "3" at bounding box center [596, 248] width 26 height 26
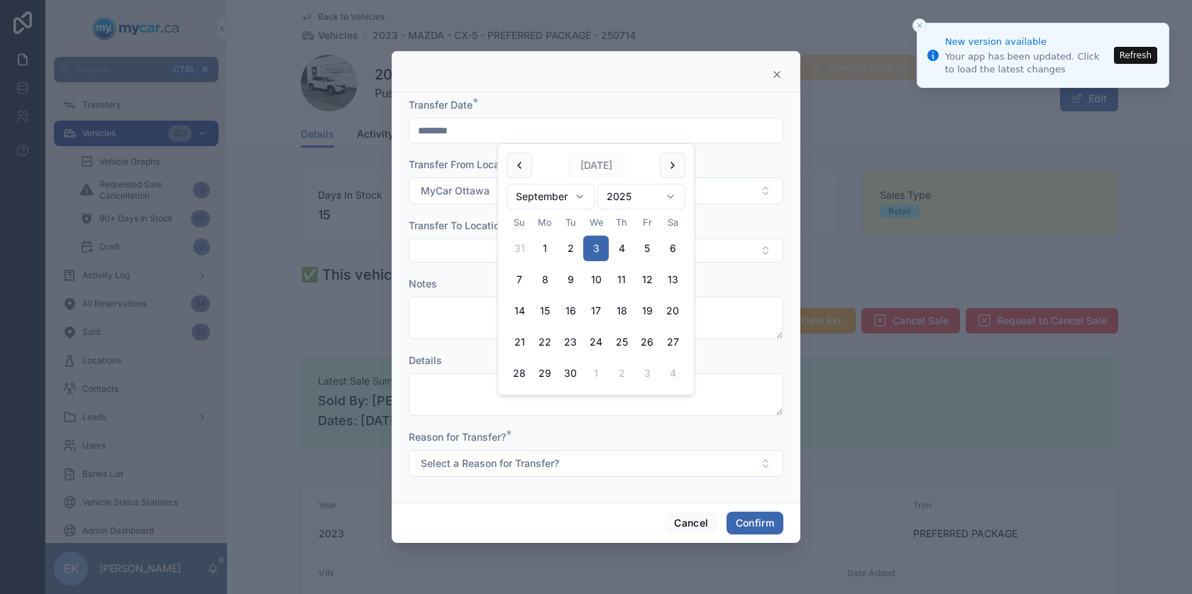
type input "********"
click at [467, 248] on button "Select Button" at bounding box center [596, 250] width 375 height 24
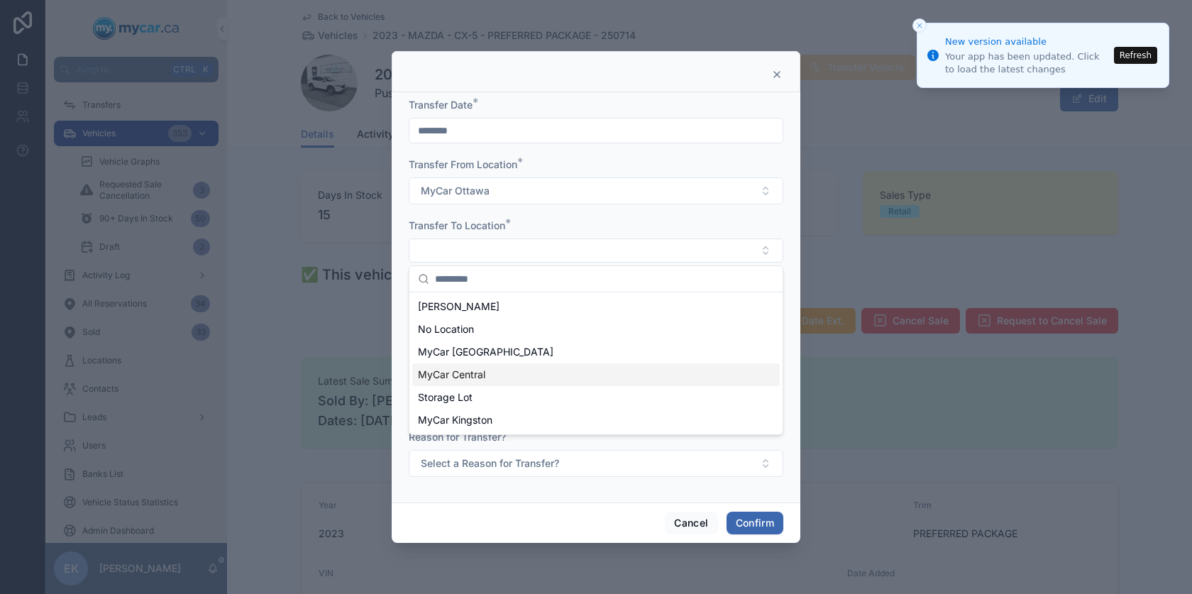
click at [457, 377] on span "MyCar Central" at bounding box center [451, 374] width 67 height 14
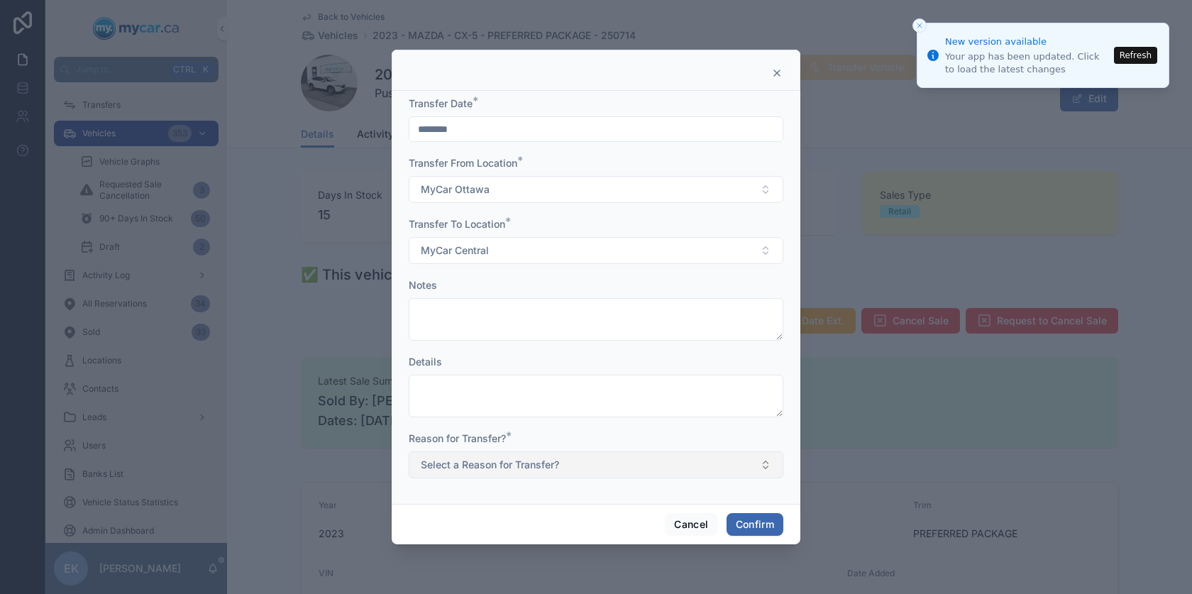
click at [587, 462] on button "Select a Reason for Transfer?" at bounding box center [596, 464] width 375 height 27
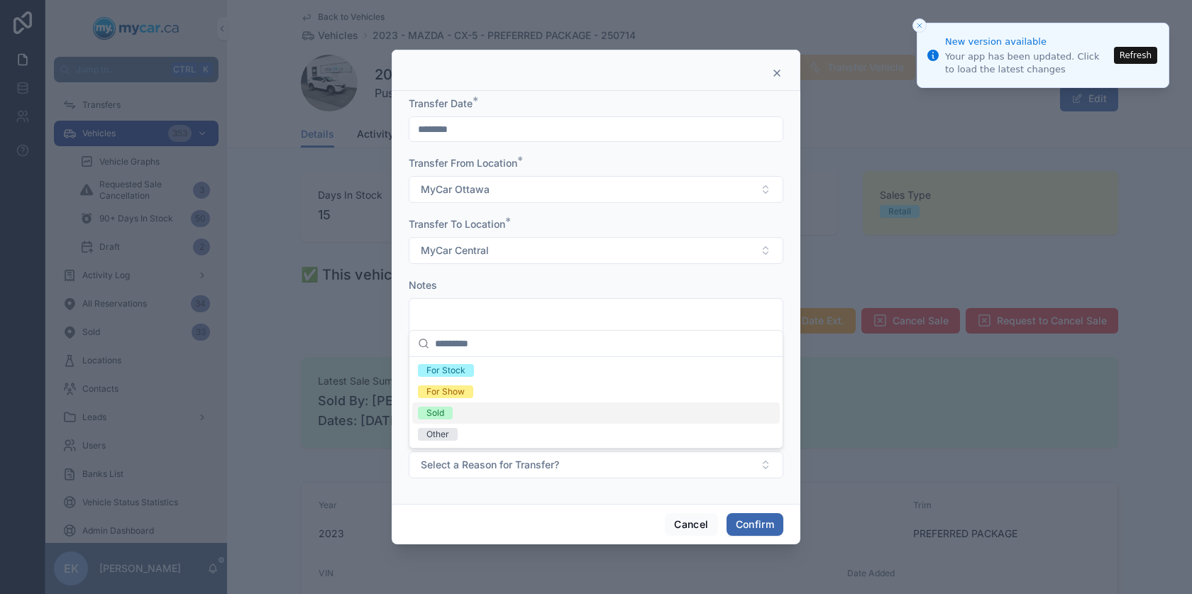
click at [428, 407] on div "Sold" at bounding box center [435, 412] width 18 height 13
click at [748, 523] on button "Confirm" at bounding box center [754, 524] width 57 height 23
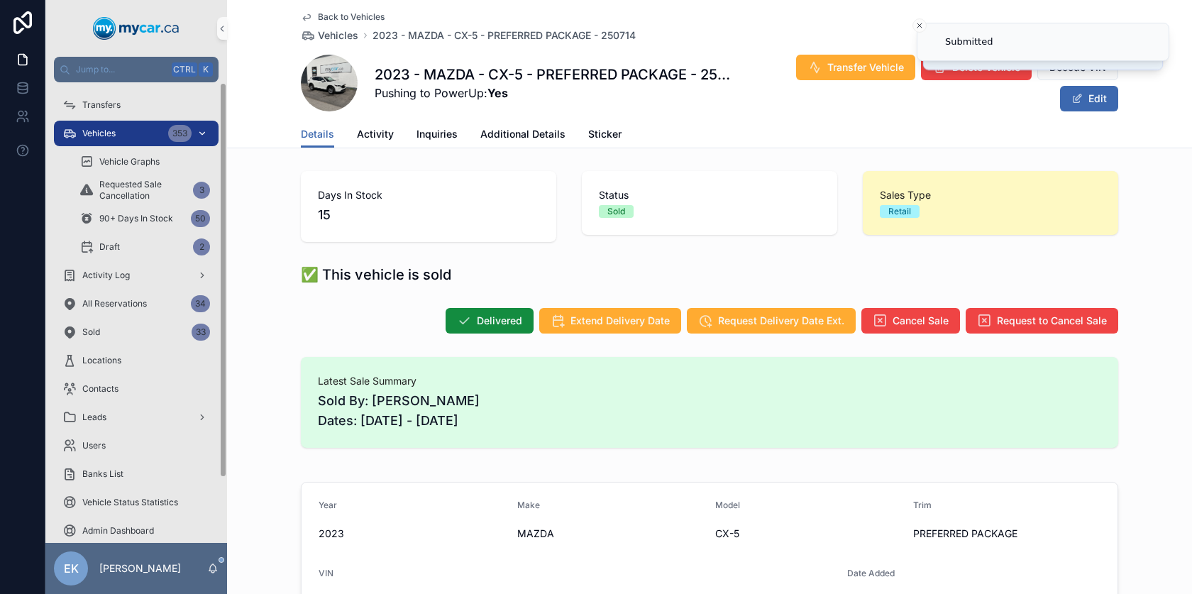
click at [99, 133] on span "Vehicles" at bounding box center [98, 133] width 33 height 11
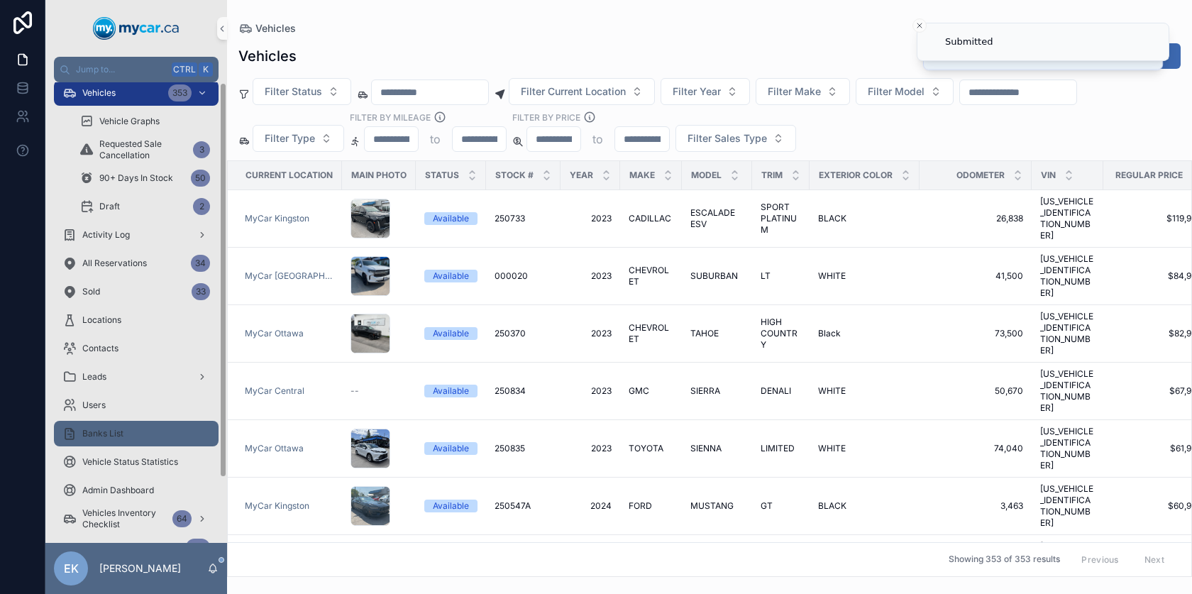
scroll to position [76, 0]
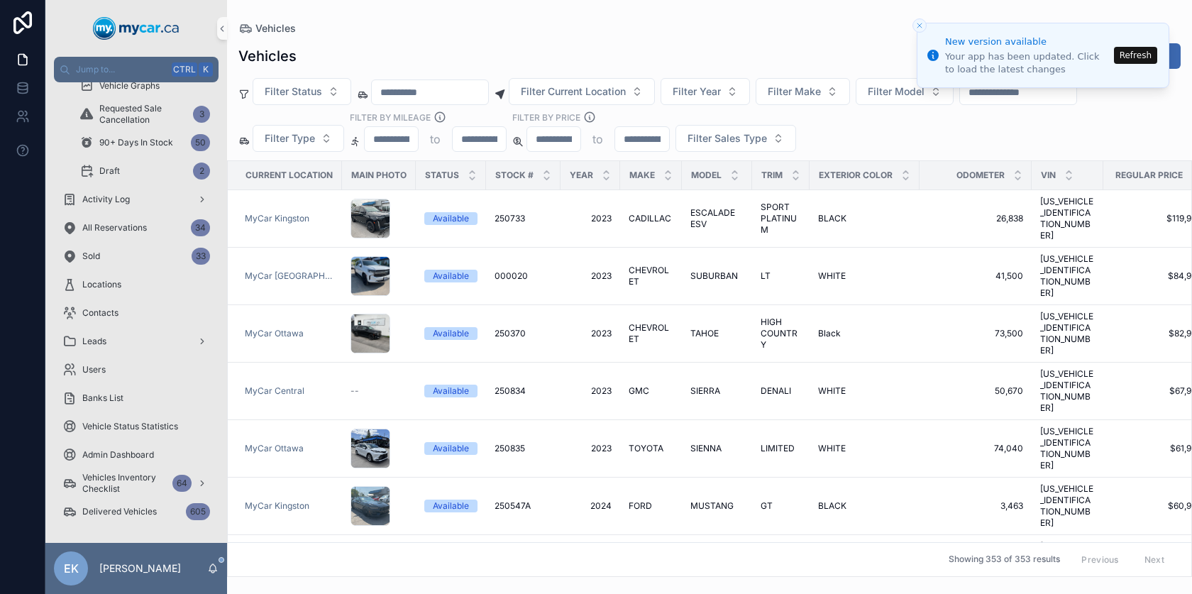
click at [1038, 98] on input "scrollable content" at bounding box center [1018, 92] width 116 height 20
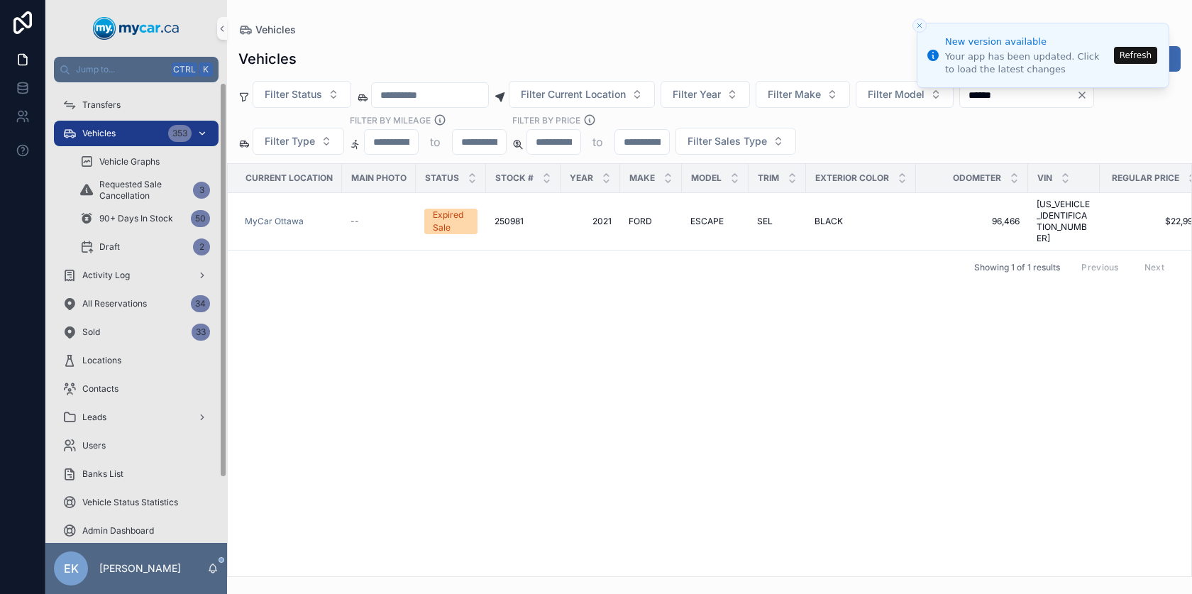
type input "******"
click at [118, 135] on div "Vehicles 353" at bounding box center [136, 133] width 148 height 23
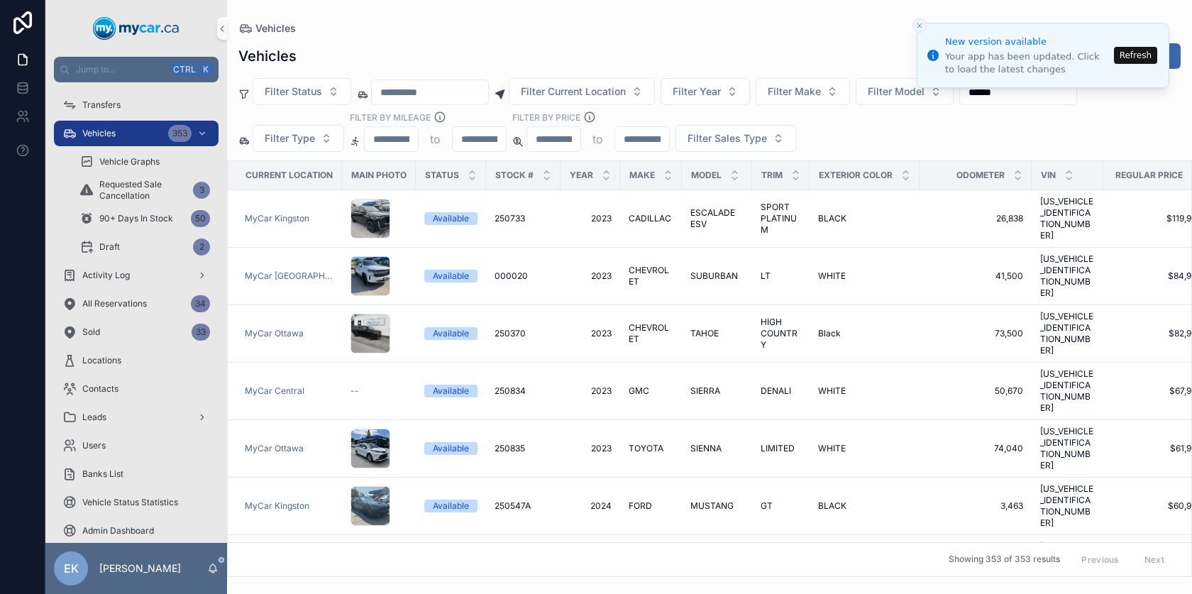
click at [1143, 57] on button "Refresh" at bounding box center [1135, 55] width 43 height 17
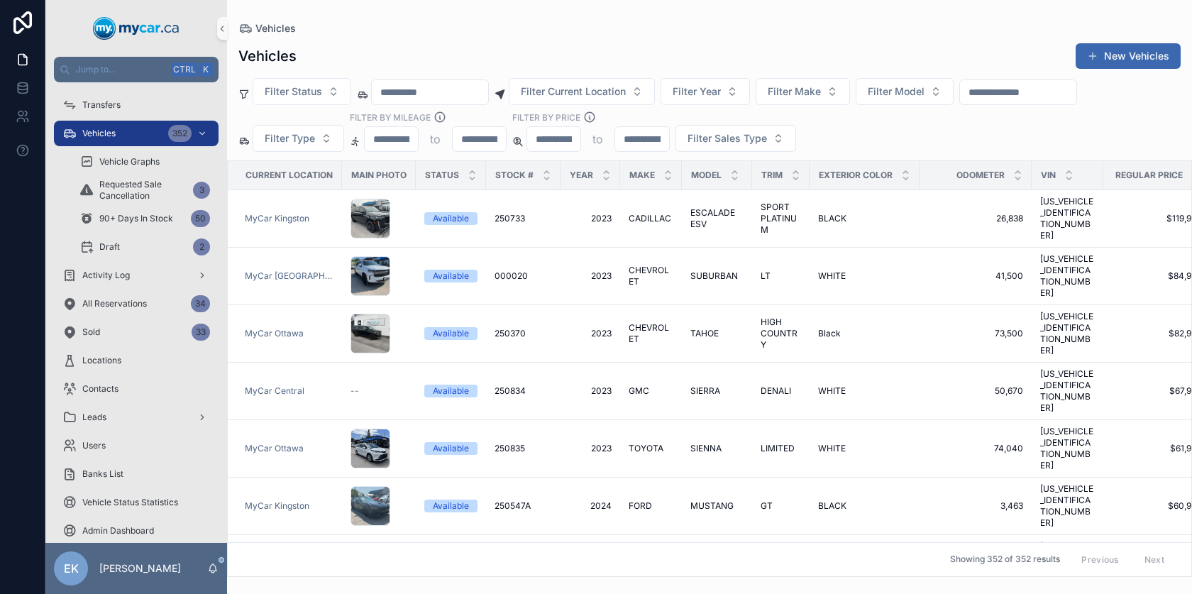
click at [1043, 92] on input "scrollable content" at bounding box center [1018, 92] width 116 height 20
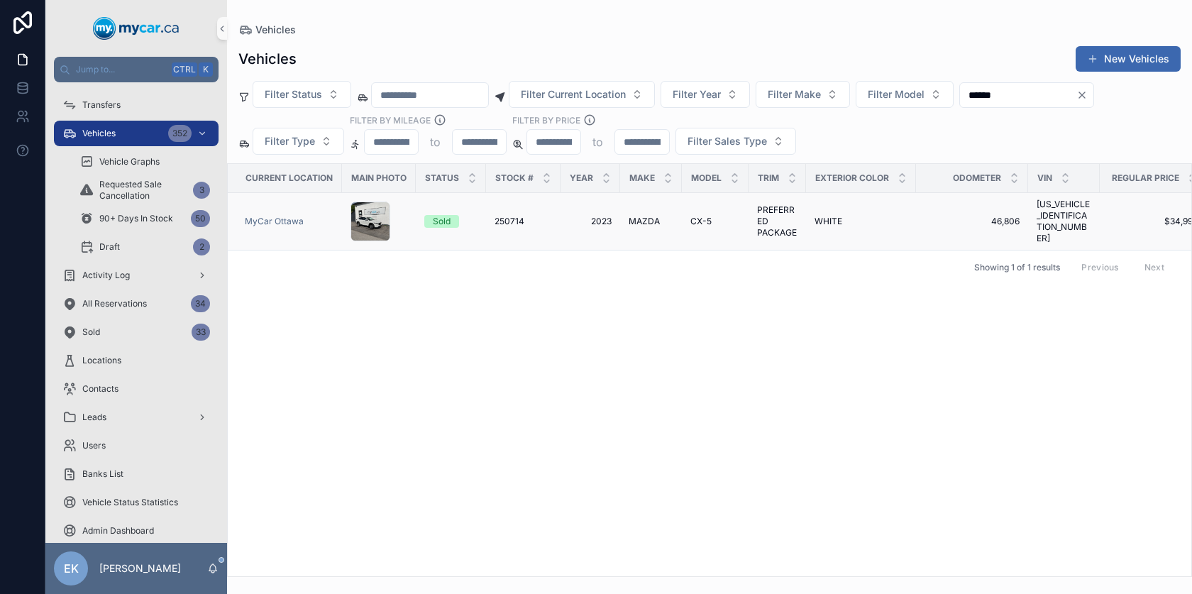
type input "******"
click at [599, 216] on span "2023" at bounding box center [590, 221] width 43 height 11
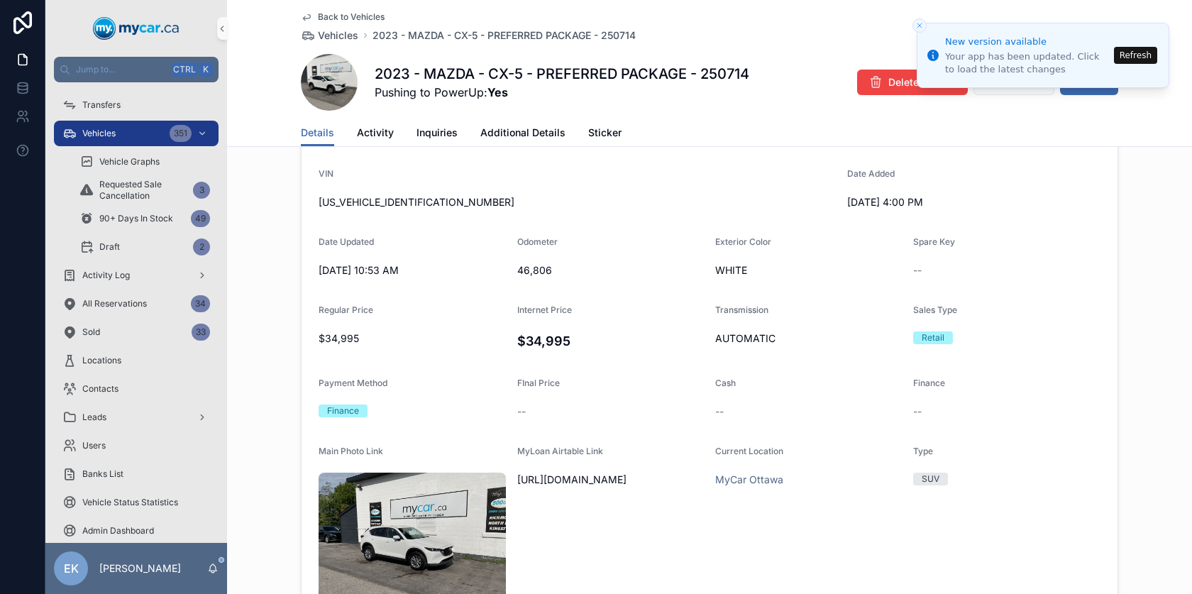
scroll to position [567, 0]
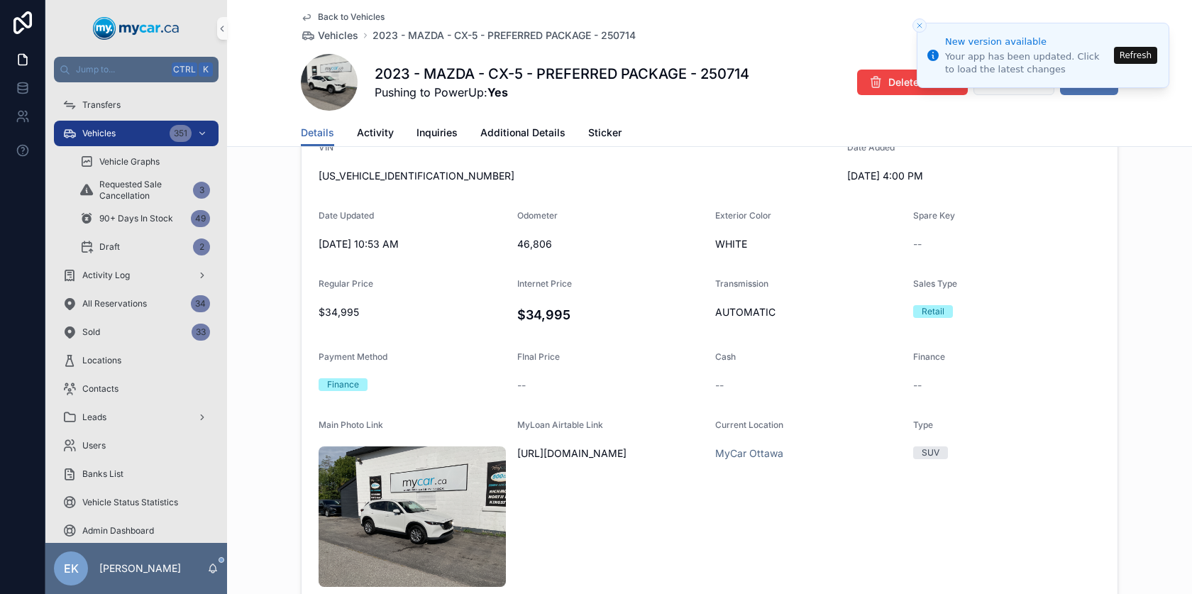
click at [1085, 91] on button "Edit" at bounding box center [1089, 83] width 58 height 26
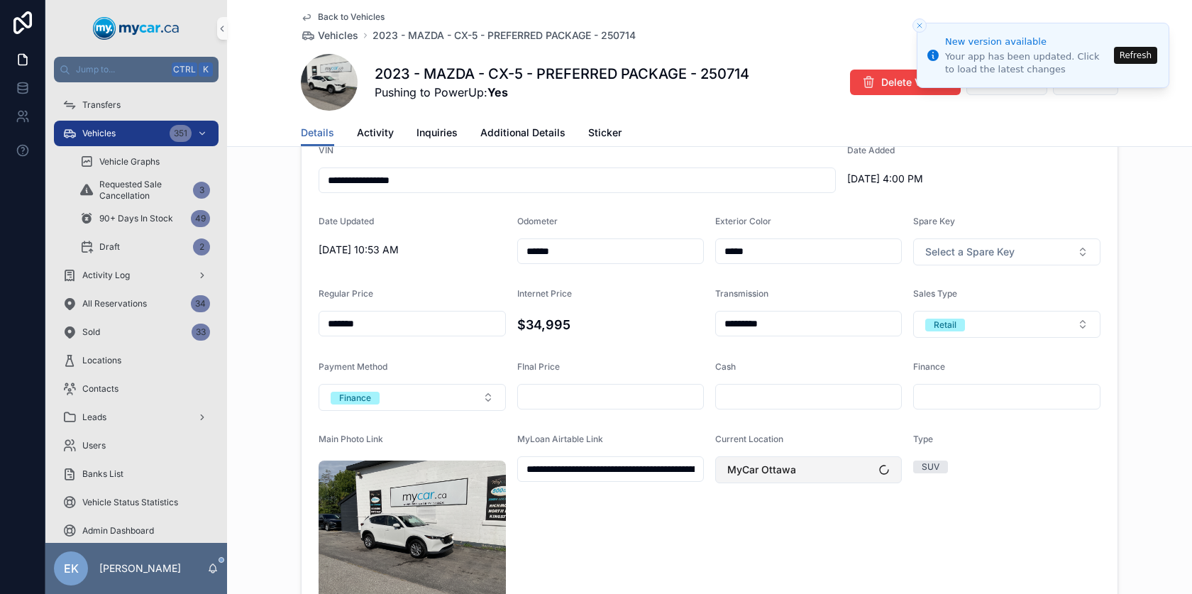
click at [754, 465] on span "MyCar Ottawa" at bounding box center [761, 469] width 69 height 14
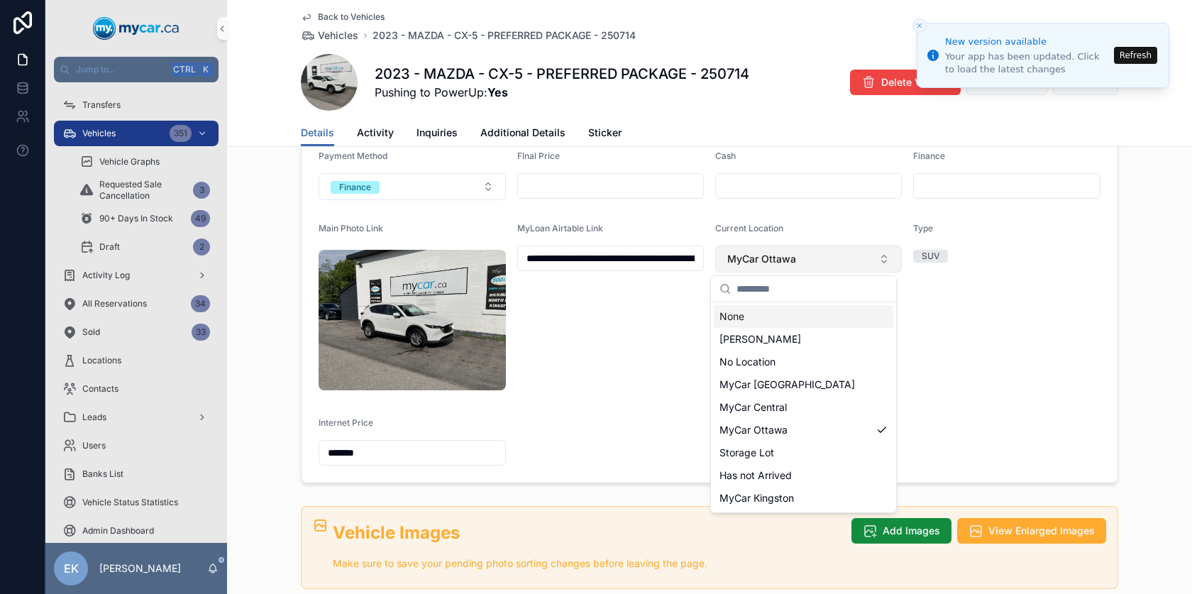
scroll to position [780, 0]
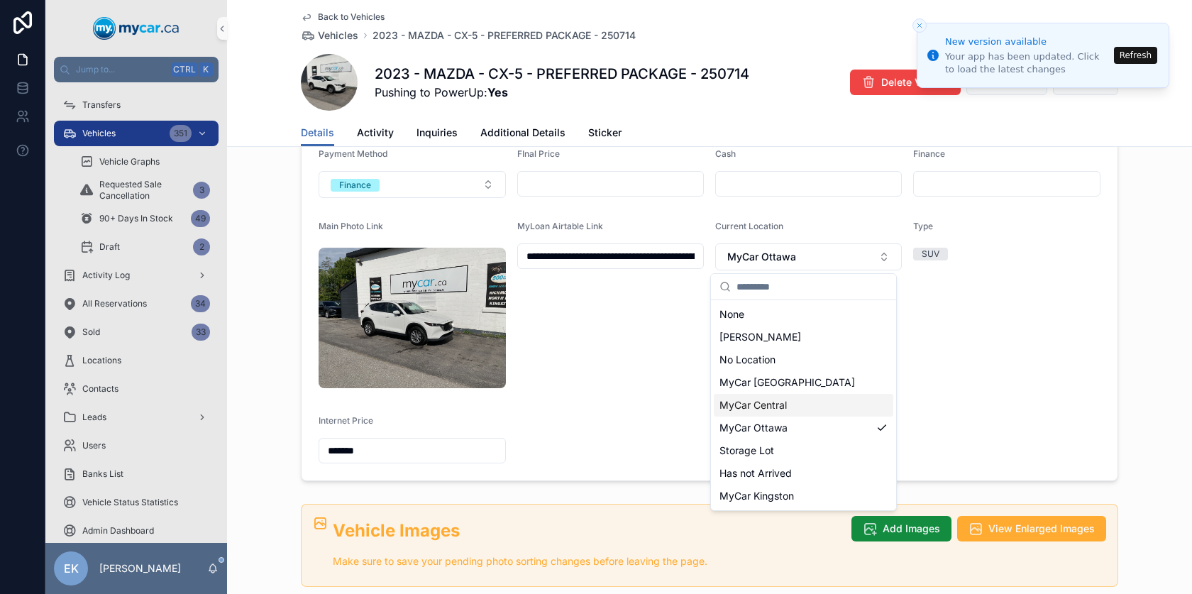
click at [759, 404] on span "MyCar Central" at bounding box center [752, 405] width 67 height 14
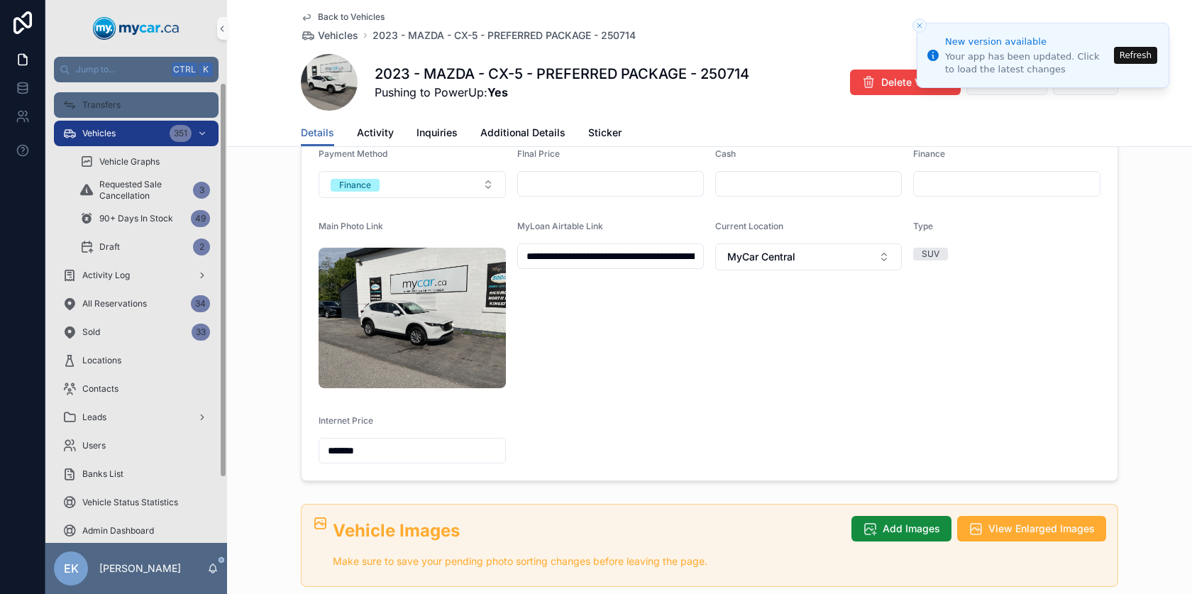
click at [96, 99] on span "Transfers" at bounding box center [101, 104] width 38 height 11
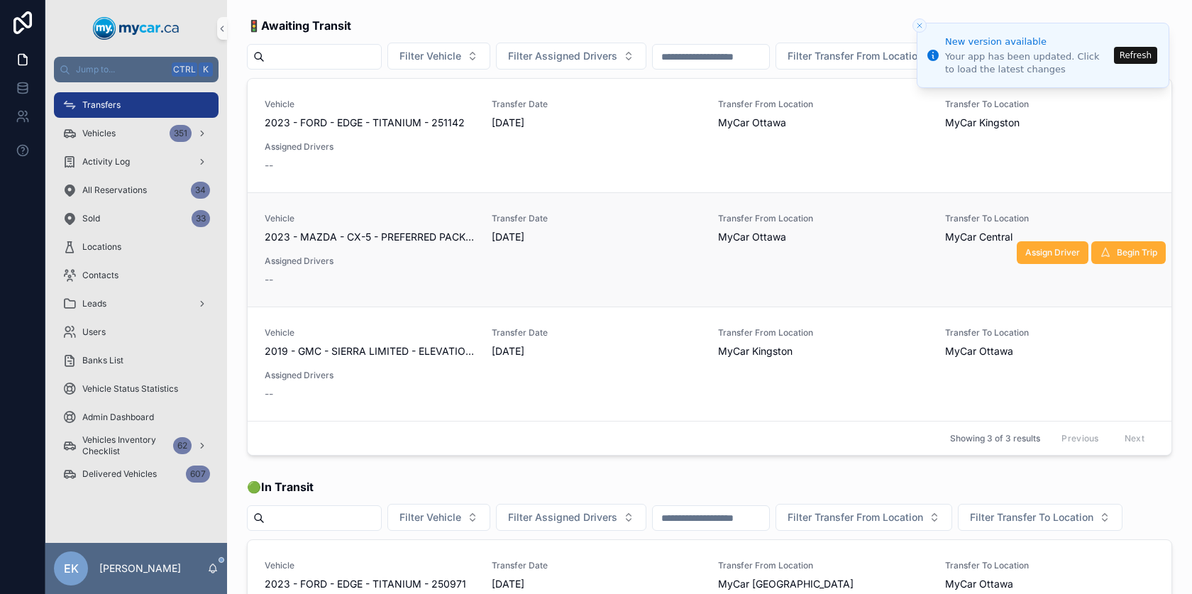
click at [423, 244] on span "2023 - MAZDA - CX-5 - PREFERRED PACKAGE - 250714" at bounding box center [370, 237] width 210 height 14
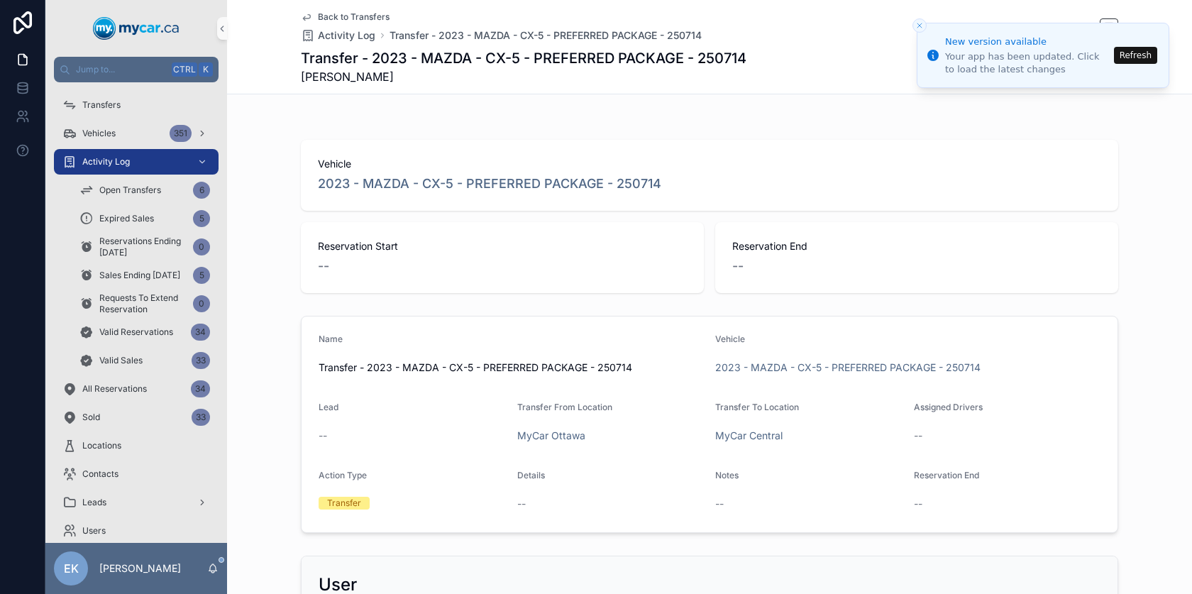
click at [1142, 56] on button "Refresh" at bounding box center [1135, 55] width 43 height 17
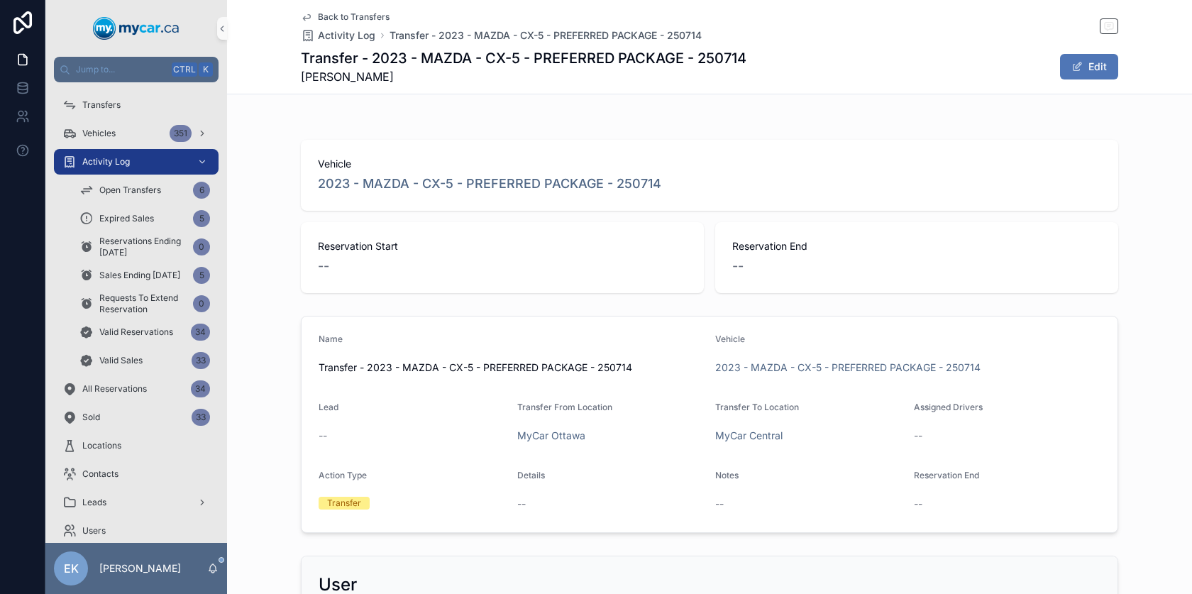
click at [1080, 69] on button "Edit" at bounding box center [1089, 67] width 58 height 26
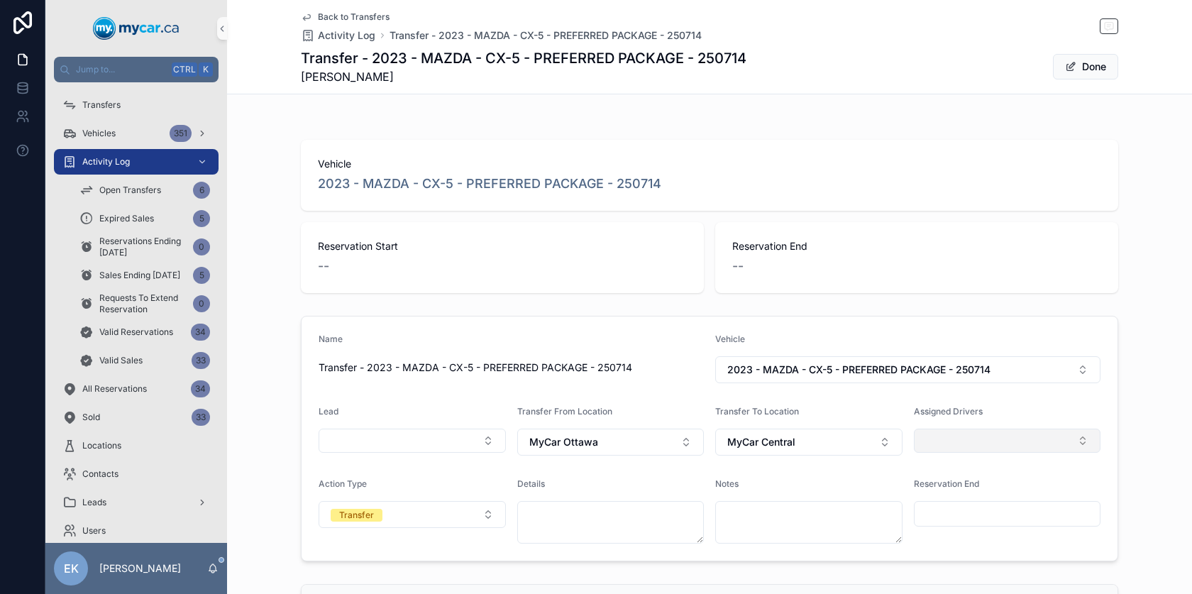
click at [1054, 436] on button "Select Button" at bounding box center [1007, 440] width 187 height 24
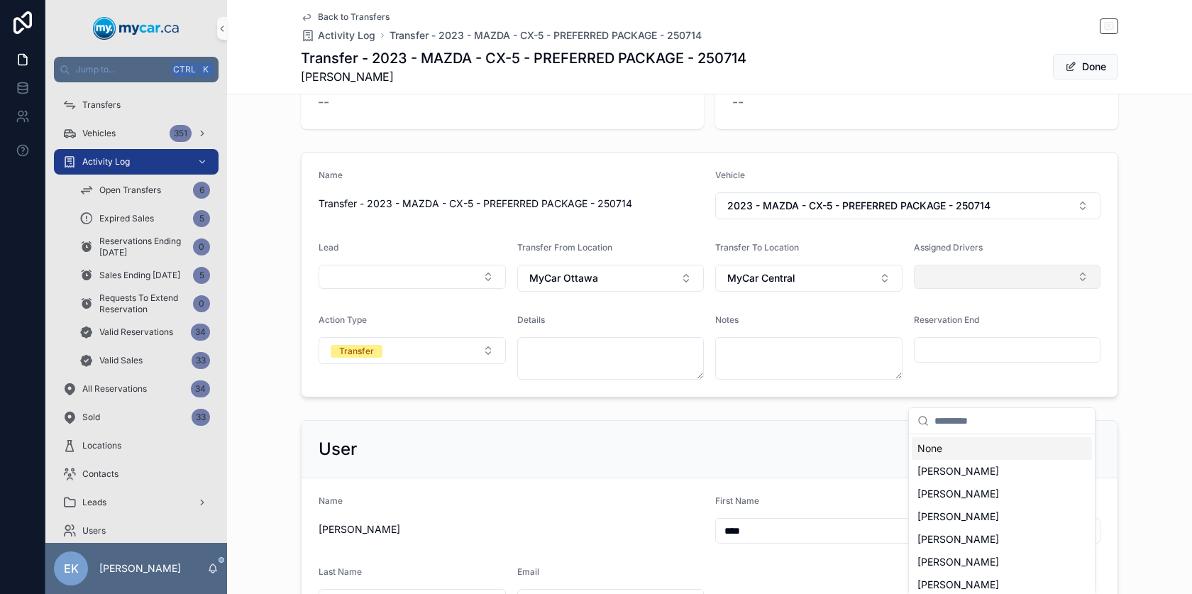
scroll to position [213, 0]
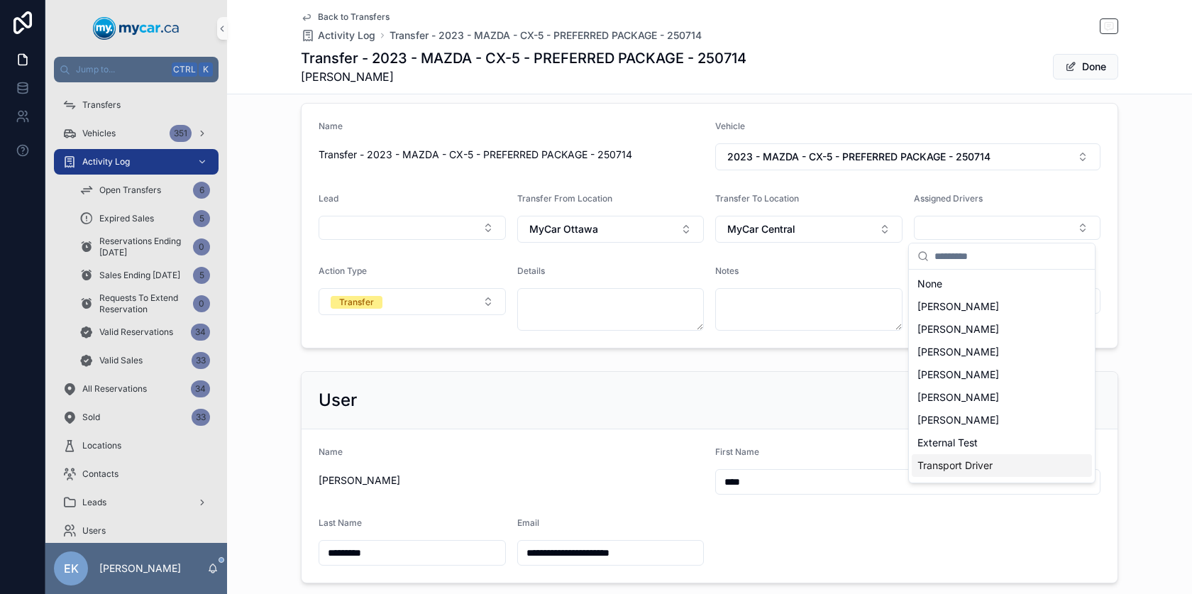
click at [972, 465] on span "Transport Driver" at bounding box center [954, 465] width 75 height 14
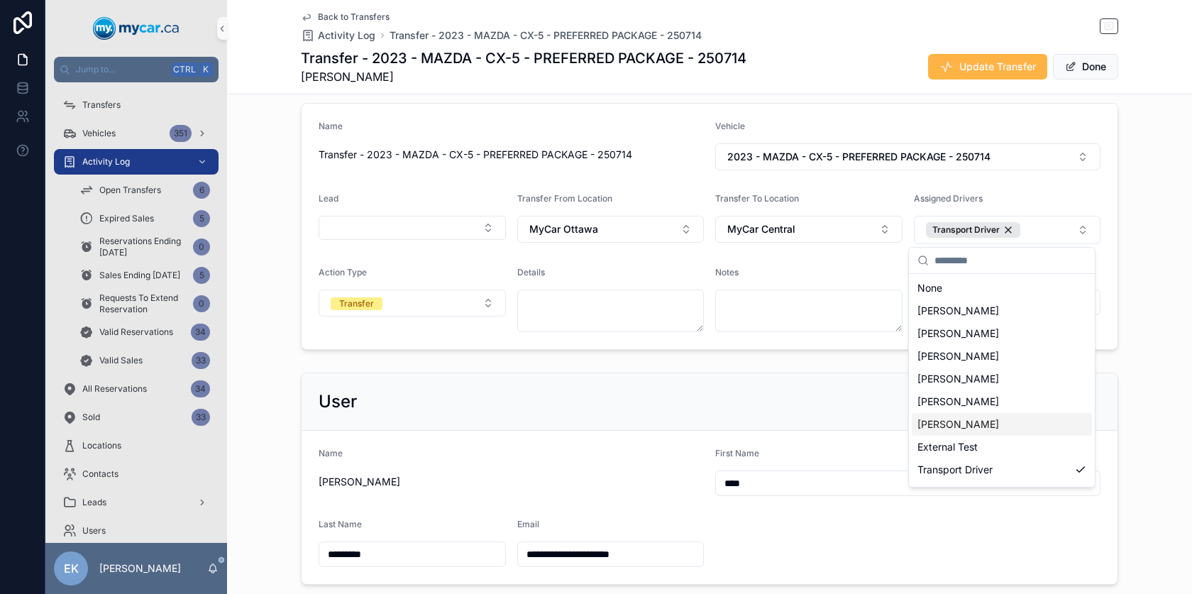
click at [980, 58] on button "Update Transfer" at bounding box center [987, 67] width 119 height 26
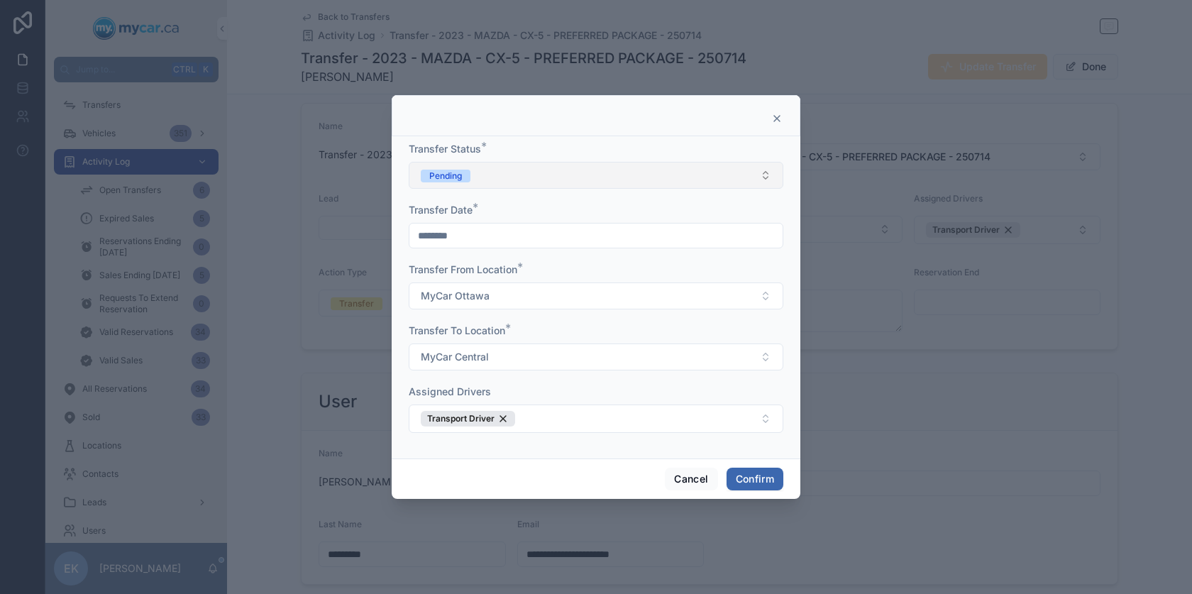
click at [496, 174] on button "Pending" at bounding box center [596, 175] width 375 height 27
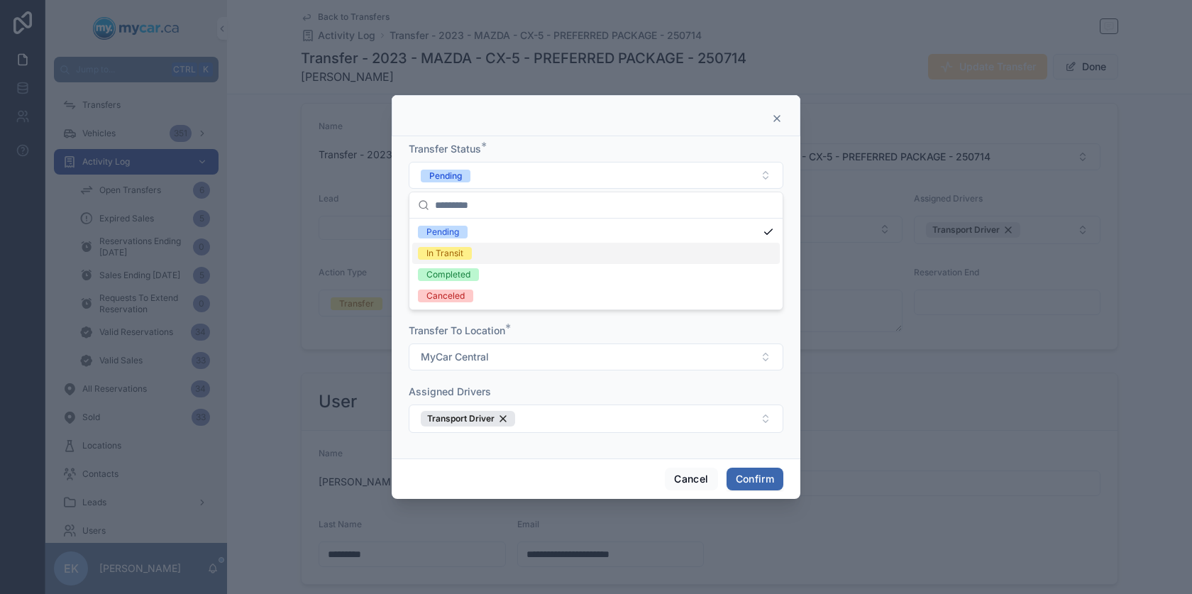
click at [475, 258] on div "In Transit" at bounding box center [595, 253] width 367 height 21
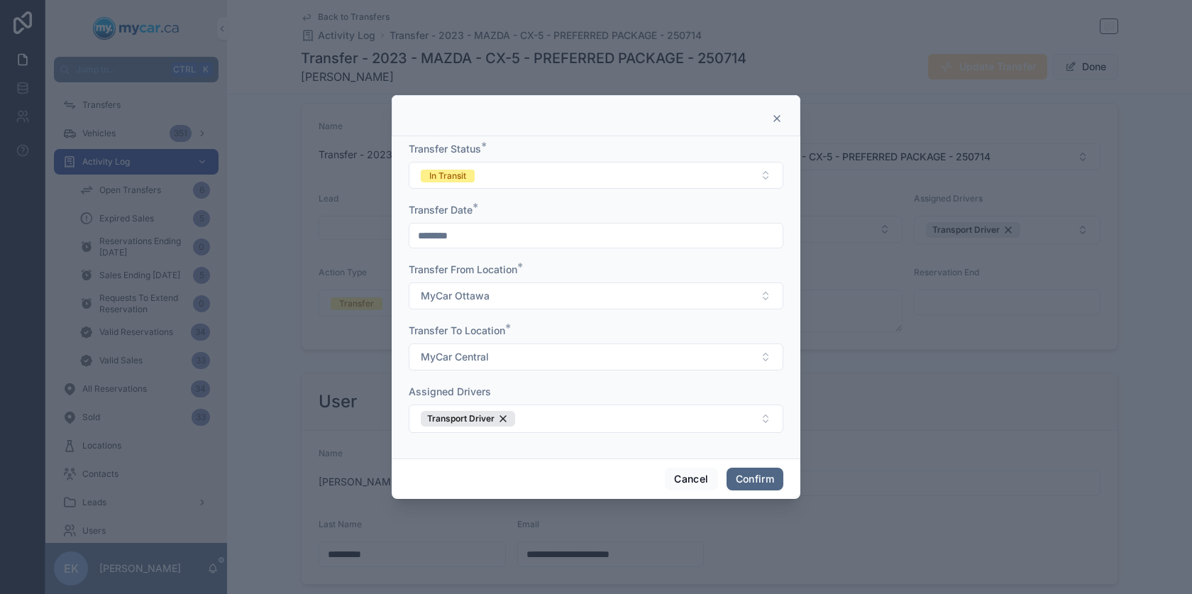
click at [738, 484] on button "Confirm" at bounding box center [754, 478] width 57 height 23
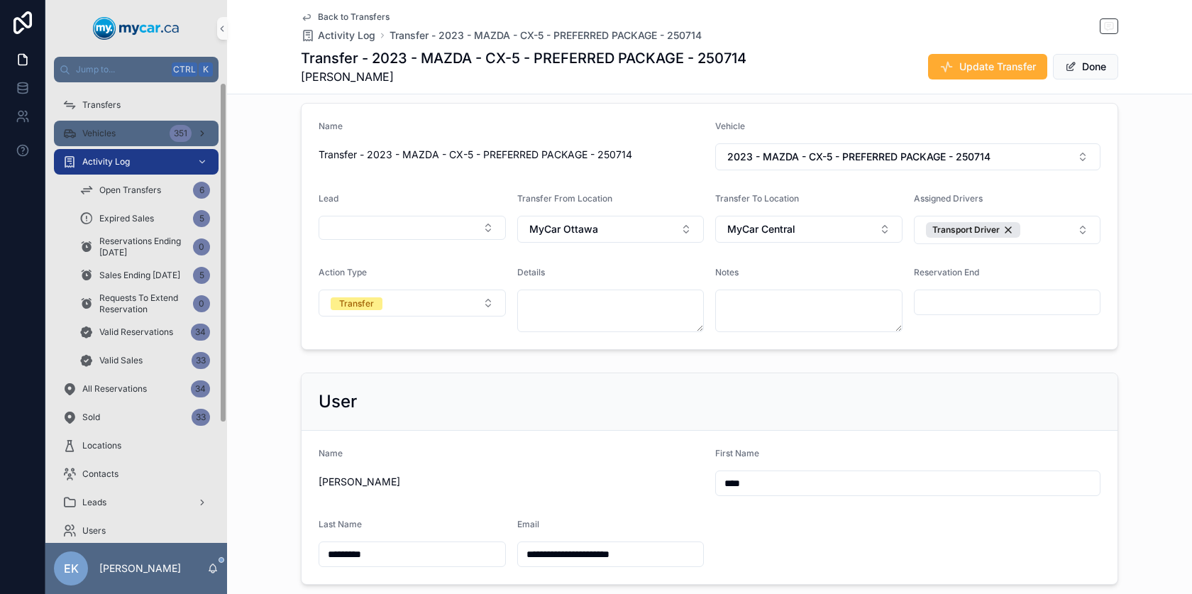
click at [108, 135] on span "Vehicles" at bounding box center [98, 133] width 33 height 11
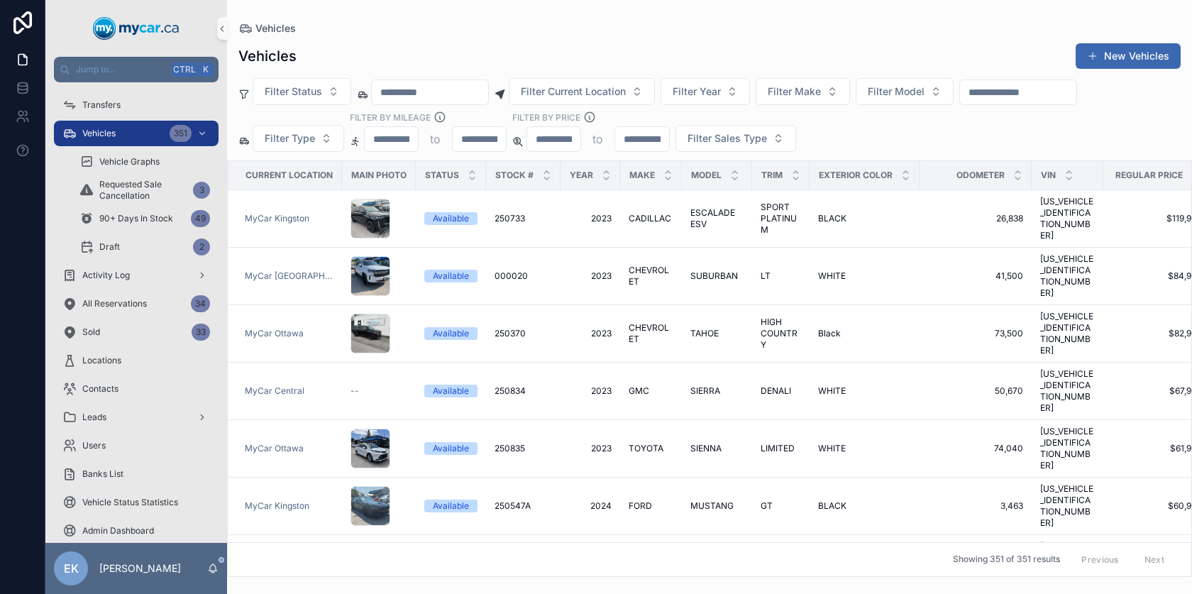
click at [1038, 91] on input "scrollable content" at bounding box center [1018, 92] width 116 height 20
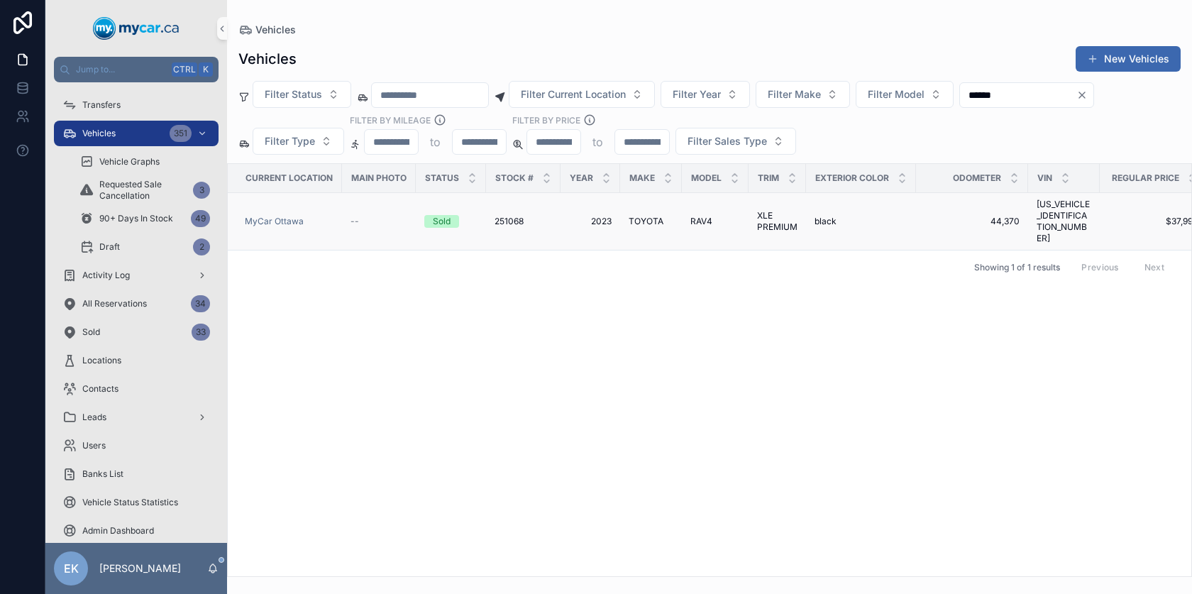
type input "******"
click at [640, 216] on span "TOYOTA" at bounding box center [645, 221] width 35 height 11
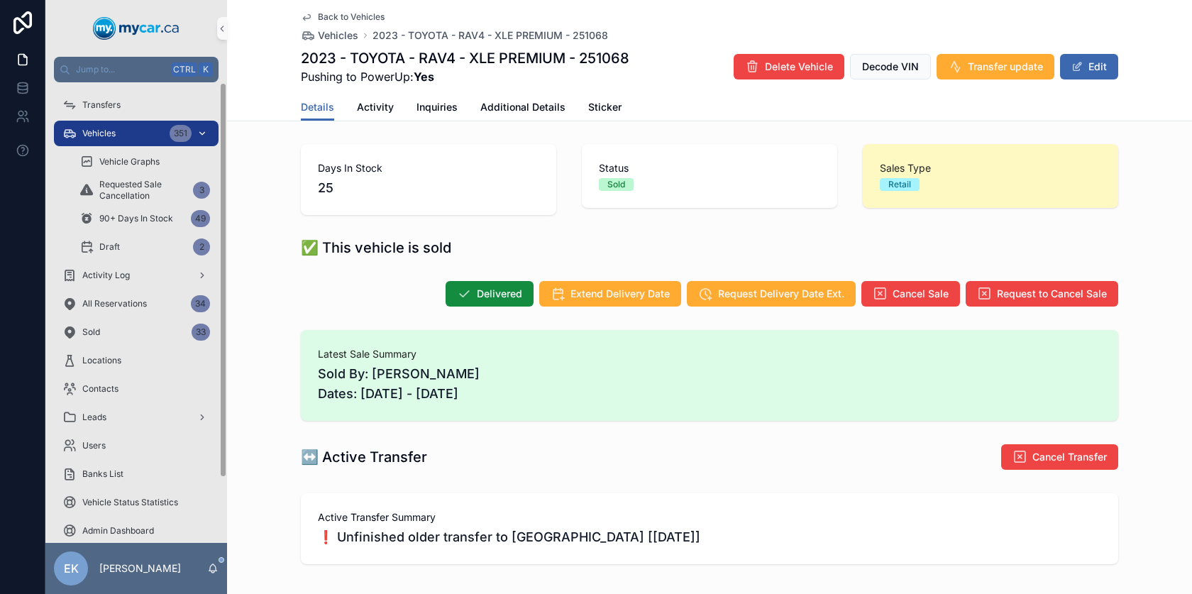
click at [104, 131] on span "Vehicles" at bounding box center [98, 133] width 33 height 11
